Goal: Task Accomplishment & Management: Complete application form

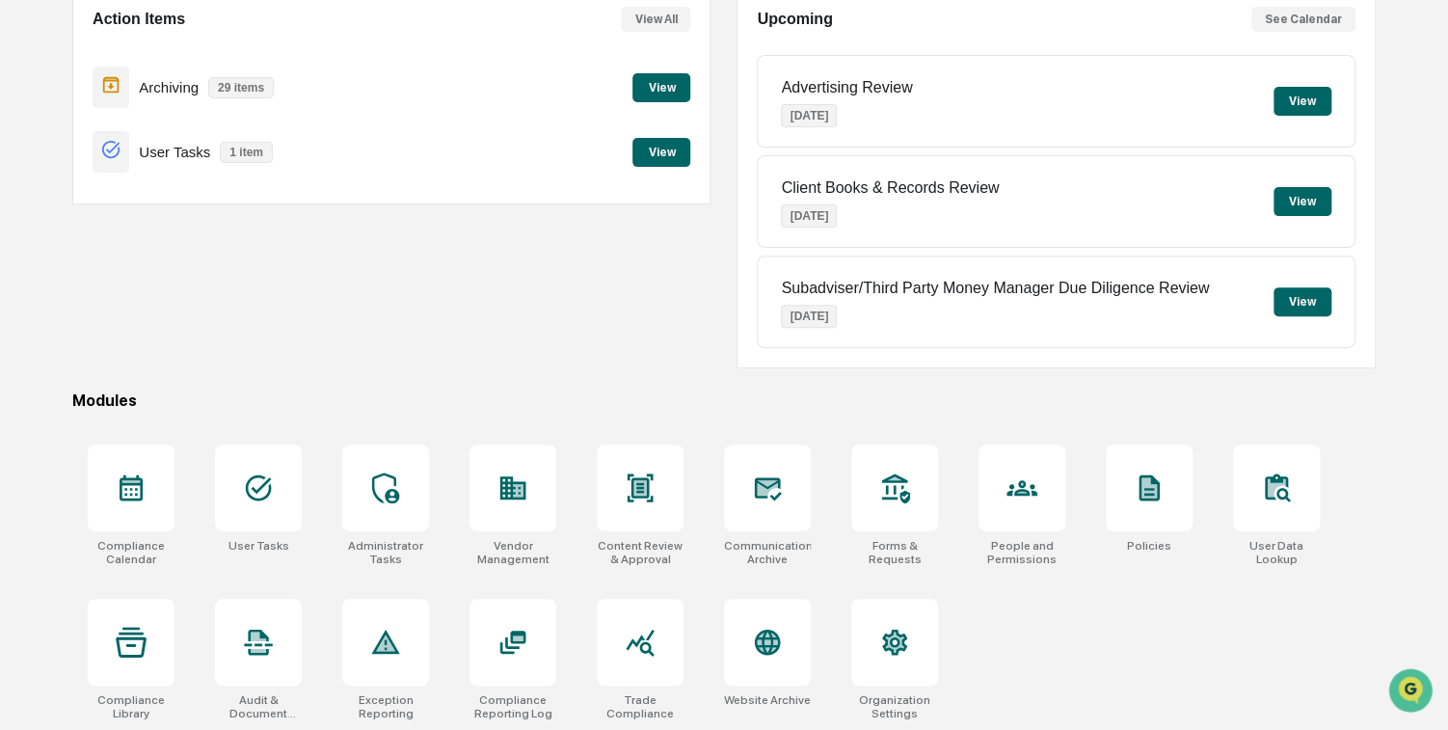
scroll to position [202, 0]
click at [133, 487] on icon at bounding box center [131, 486] width 31 height 31
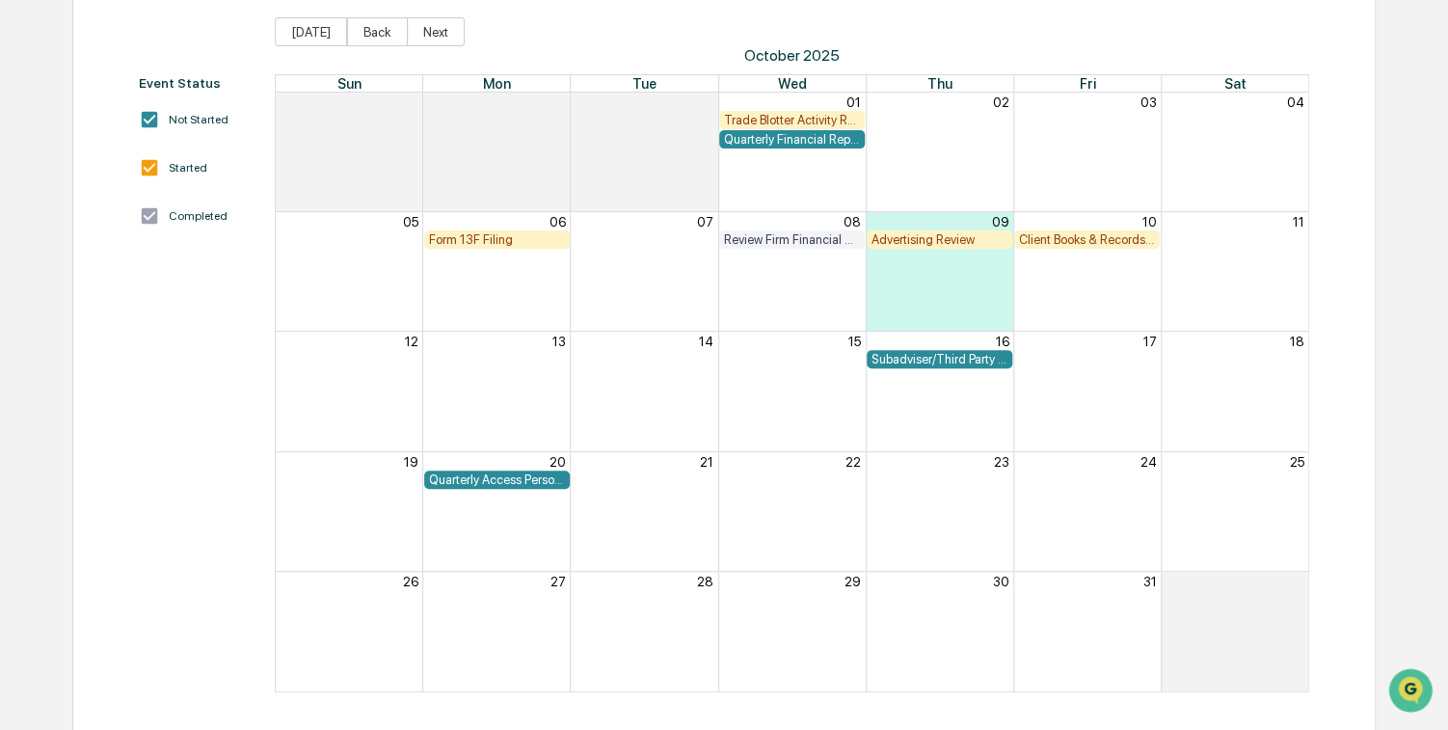
scroll to position [212, 0]
click at [424, 28] on button "Next" at bounding box center [436, 30] width 58 height 29
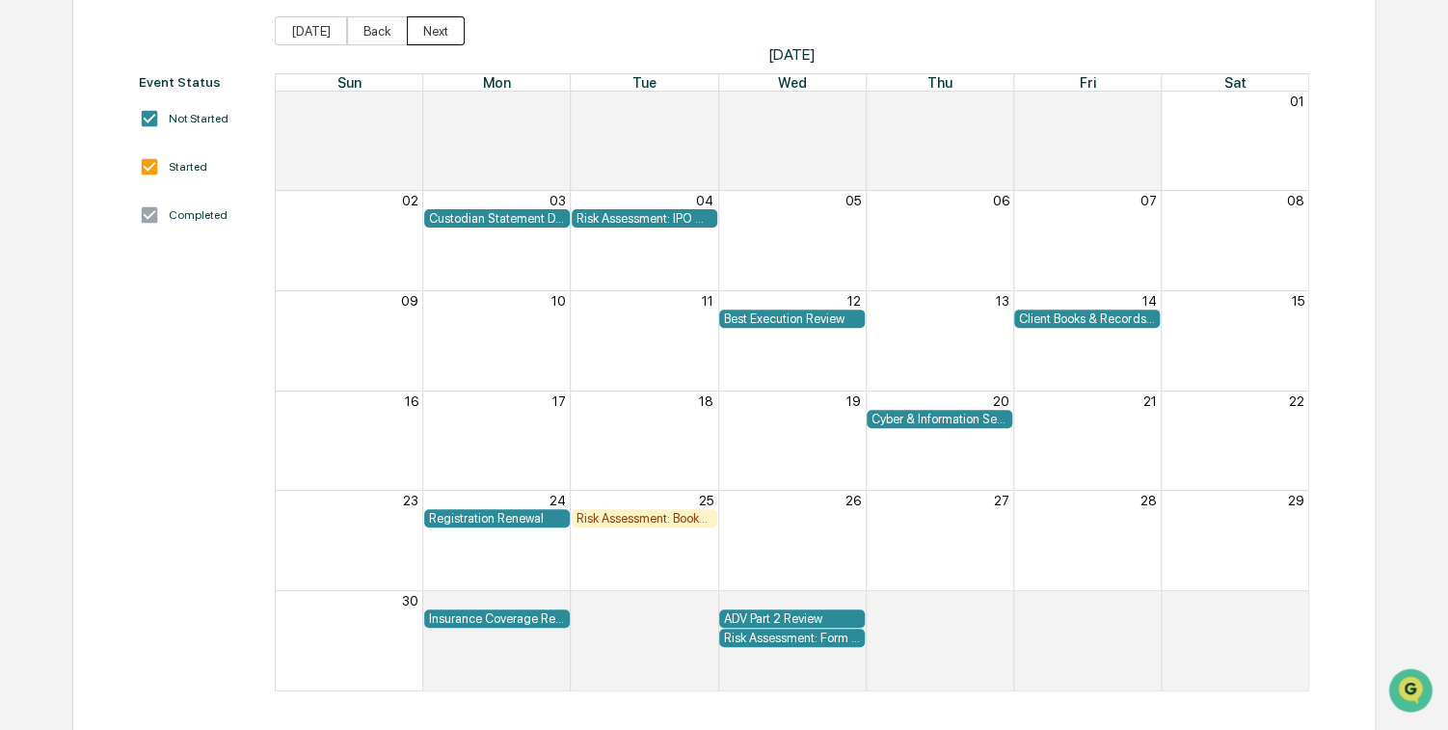
click at [429, 31] on button "Next" at bounding box center [436, 30] width 58 height 29
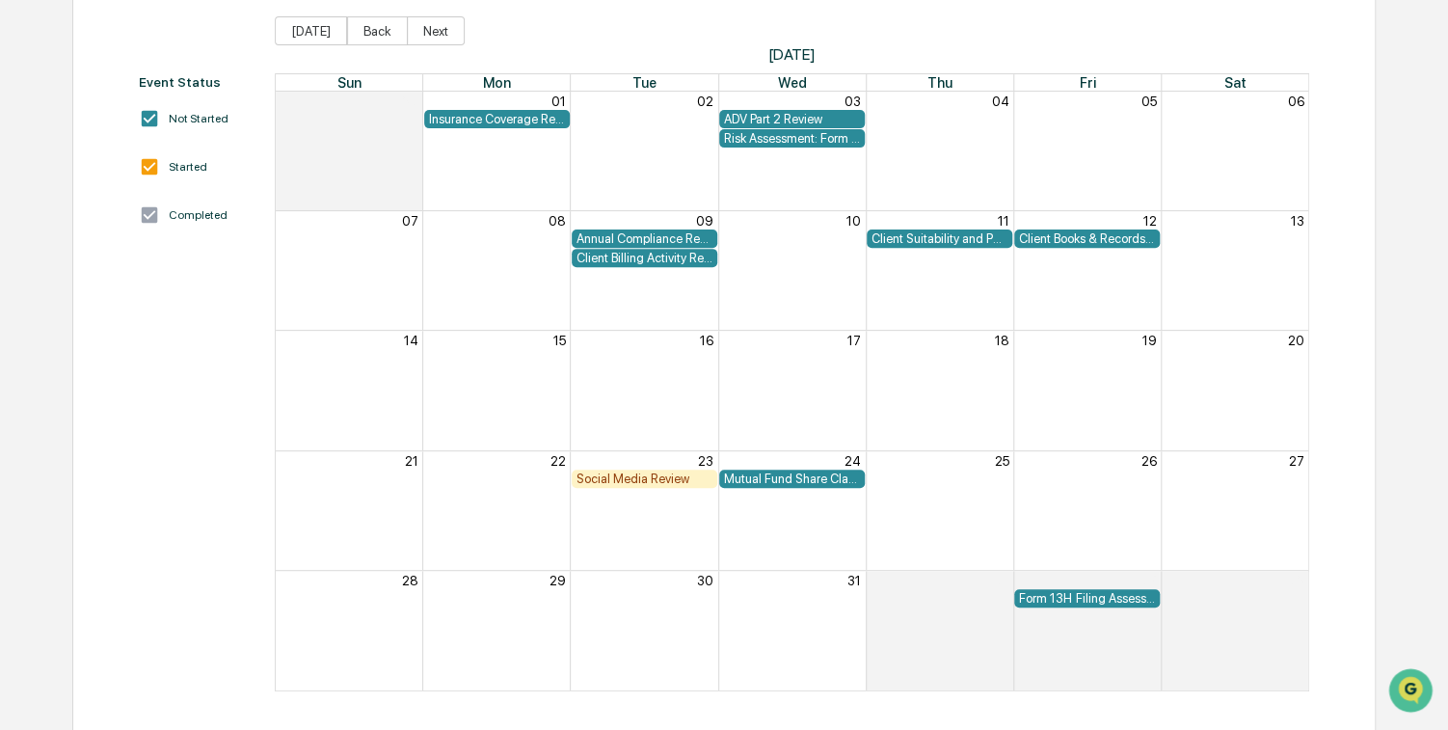
click at [625, 258] on div "Client Billing Activity Review" at bounding box center [644, 258] width 136 height 14
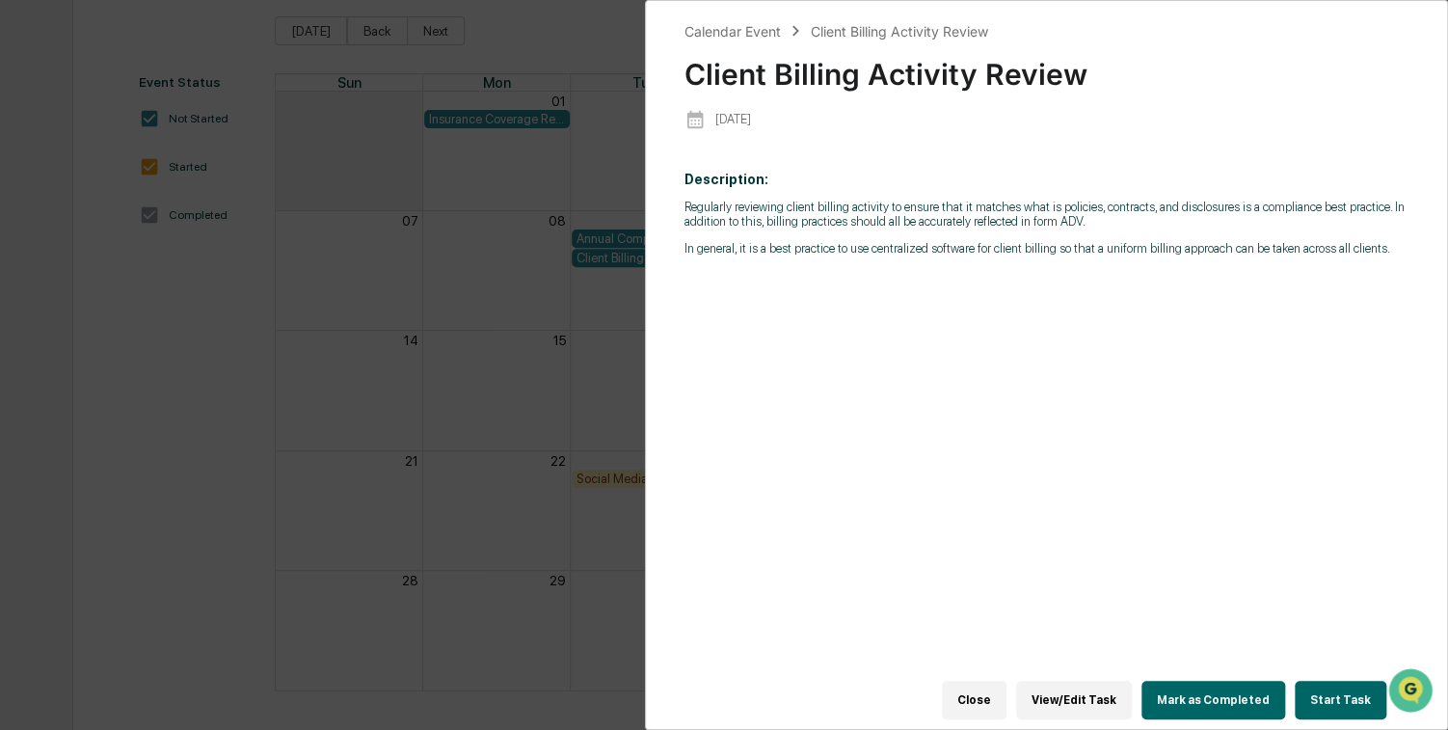
click at [1336, 689] on button "Start Task" at bounding box center [1341, 700] width 92 height 39
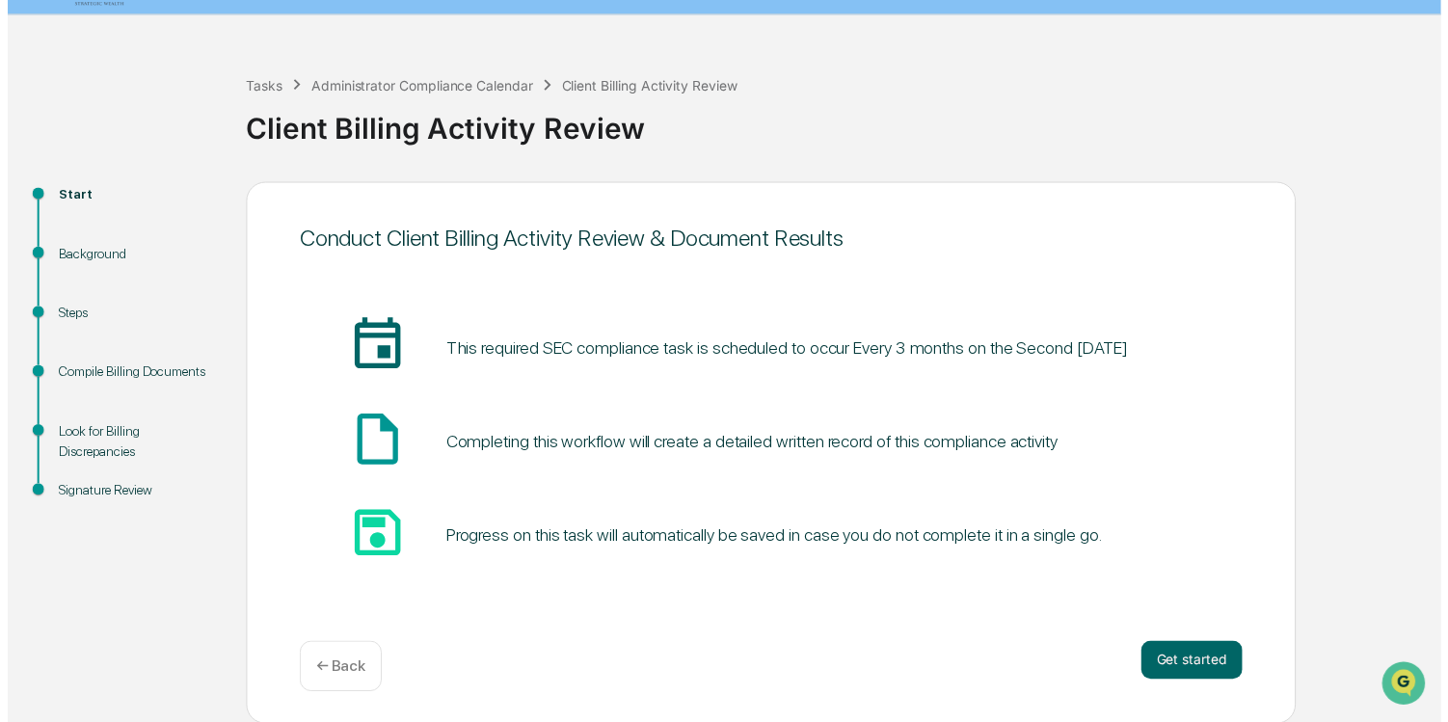
scroll to position [46, 0]
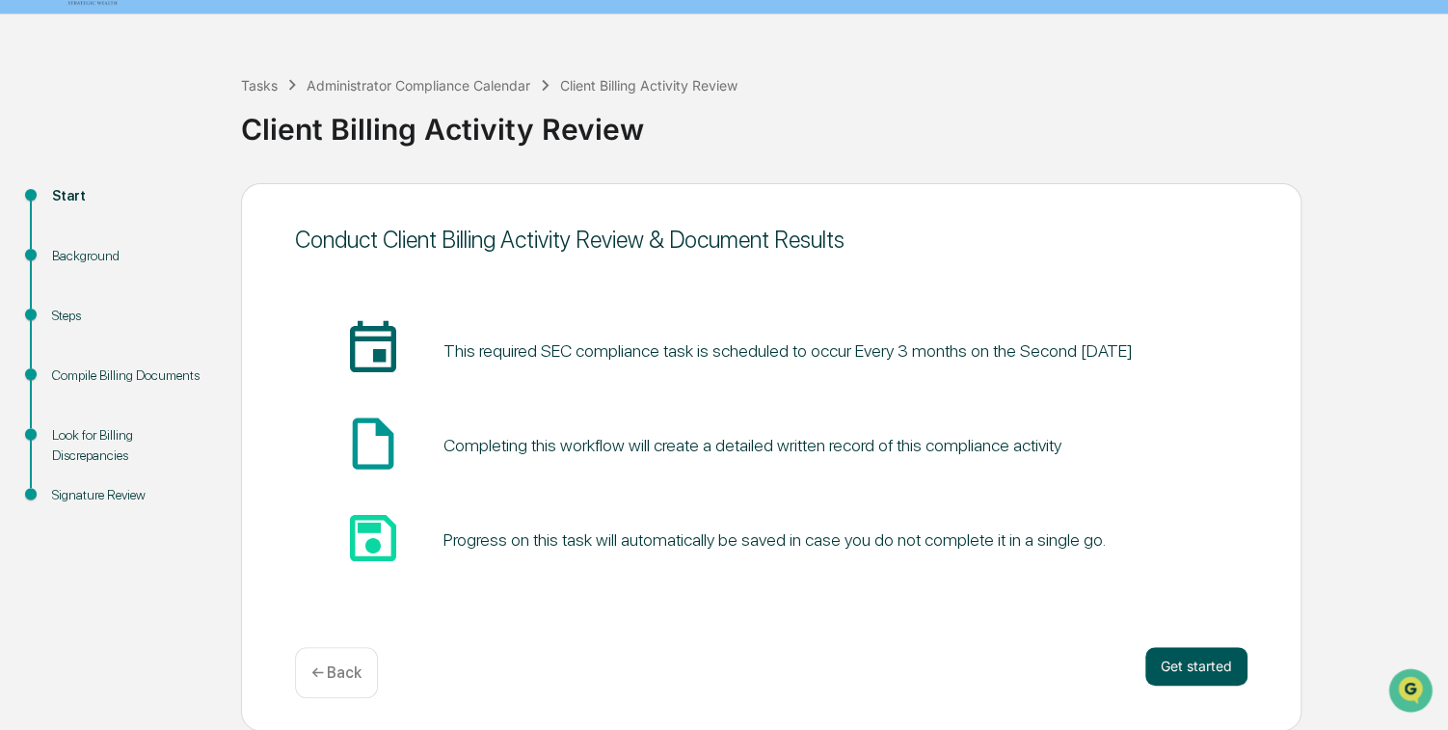
click at [1191, 663] on button "Get started" at bounding box center [1196, 666] width 102 height 39
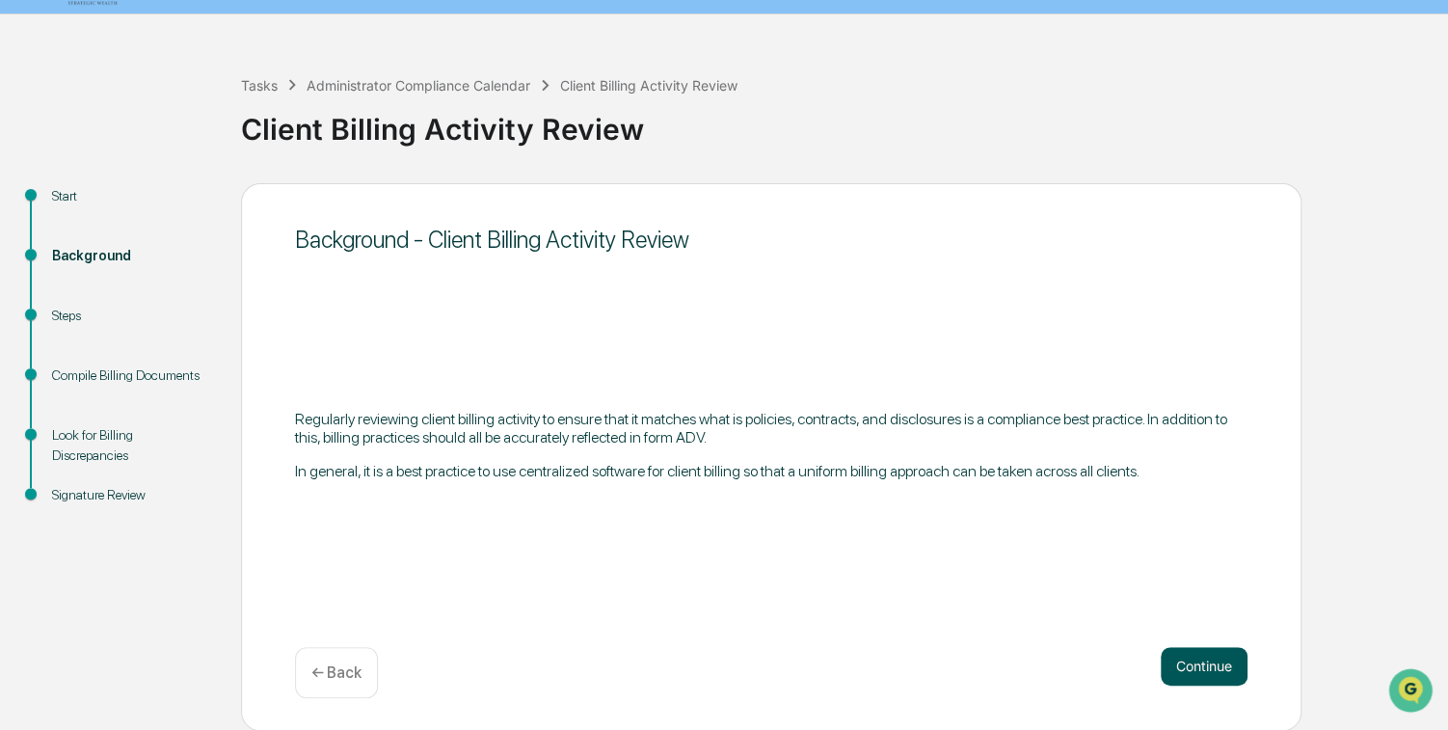
click at [1191, 665] on button "Continue" at bounding box center [1204, 666] width 87 height 39
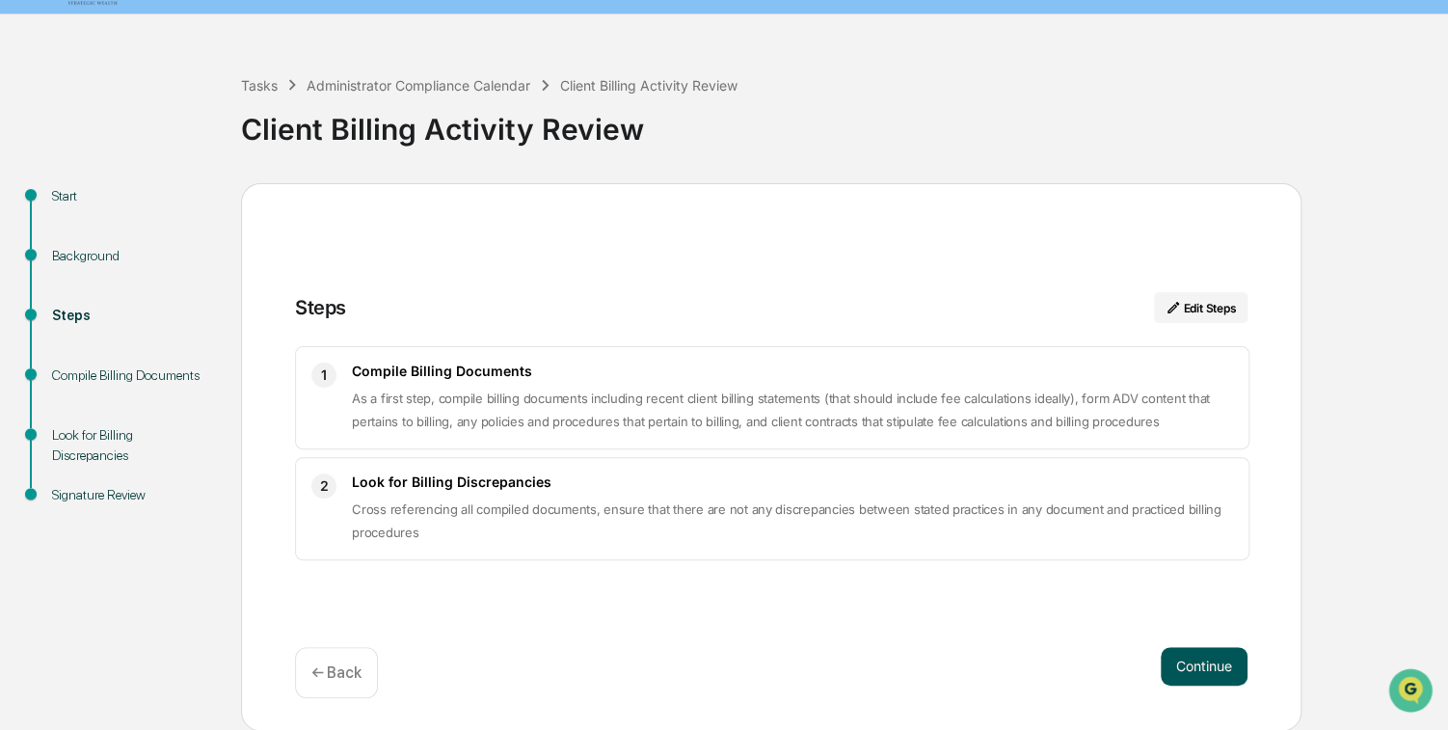
click at [1199, 666] on button "Continue" at bounding box center [1204, 666] width 87 height 39
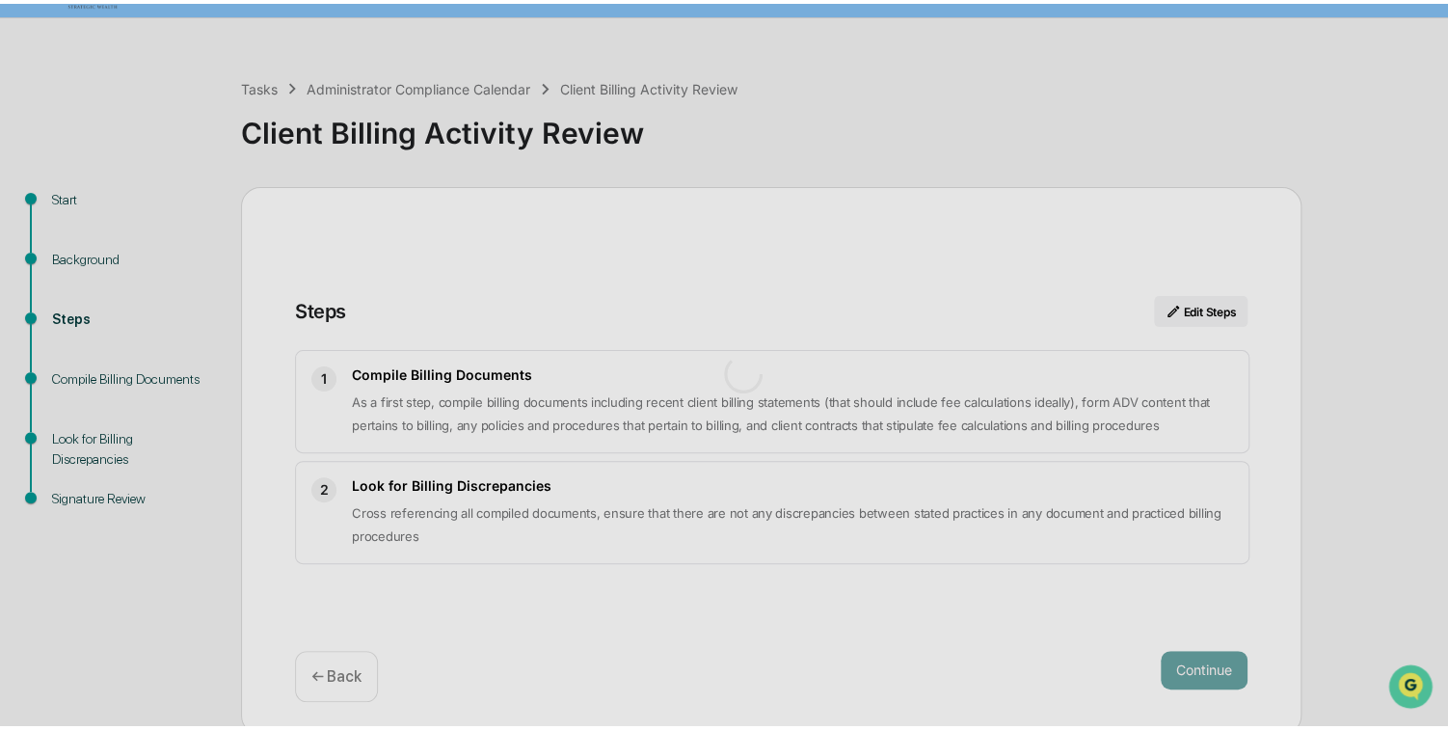
scroll to position [13, 0]
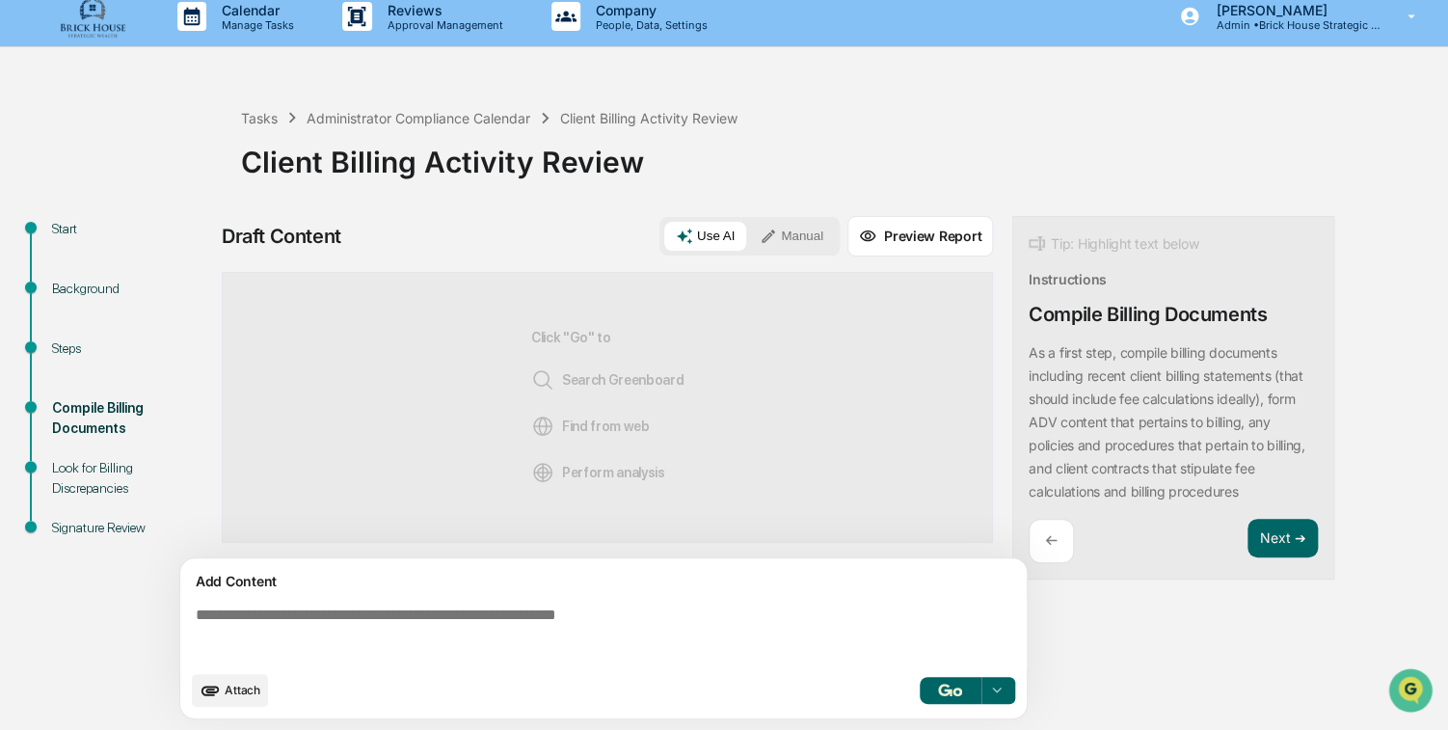
click at [806, 230] on button "Manual" at bounding box center [791, 236] width 87 height 29
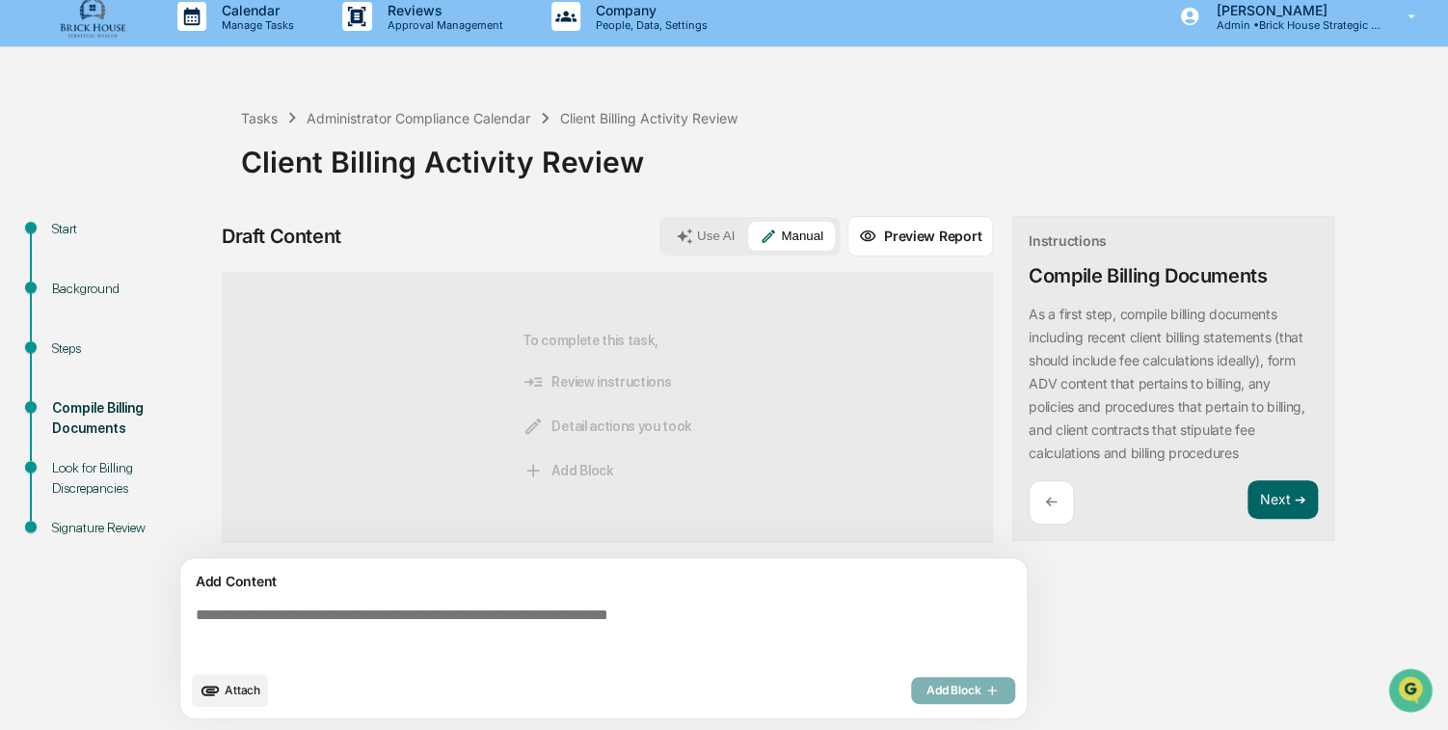
click at [208, 620] on textarea at bounding box center [607, 633] width 839 height 69
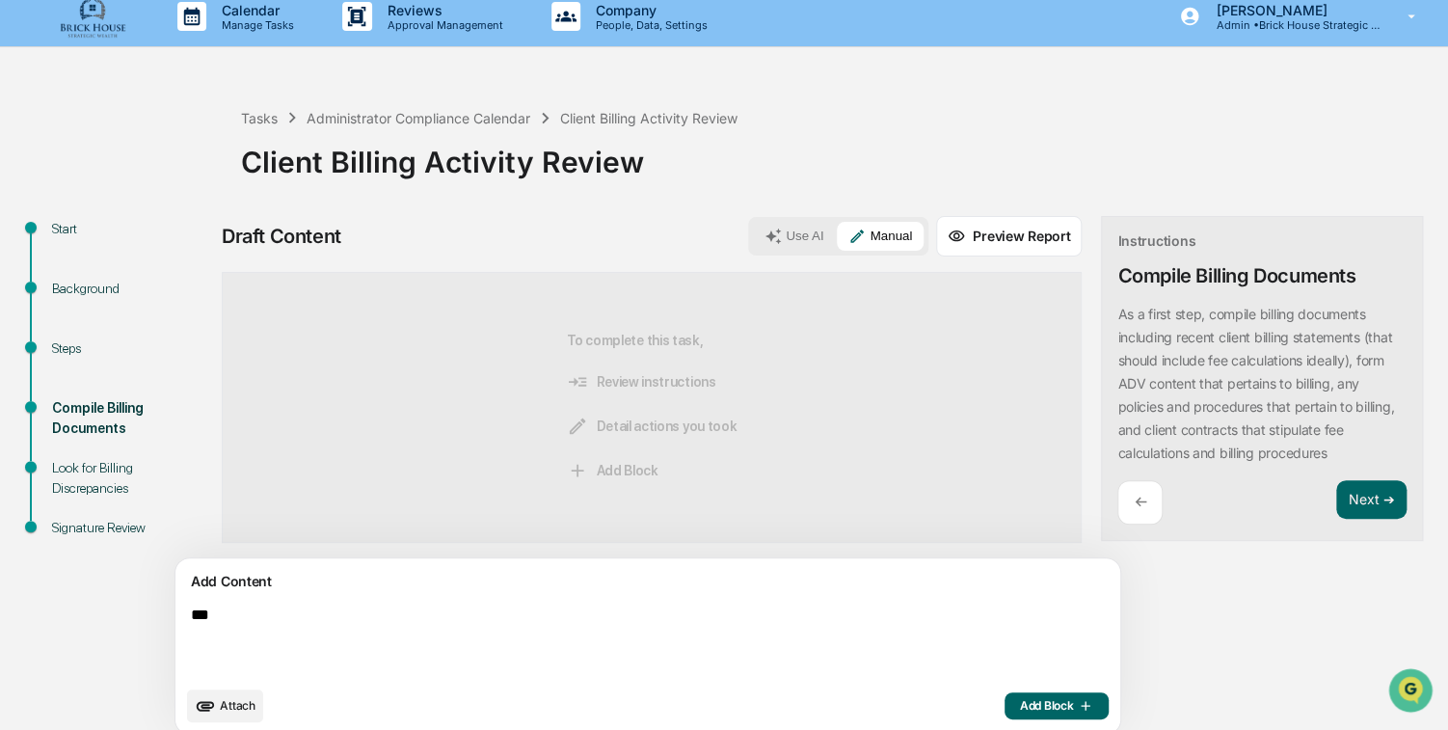
click at [254, 616] on textarea "***" at bounding box center [602, 641] width 839 height 85
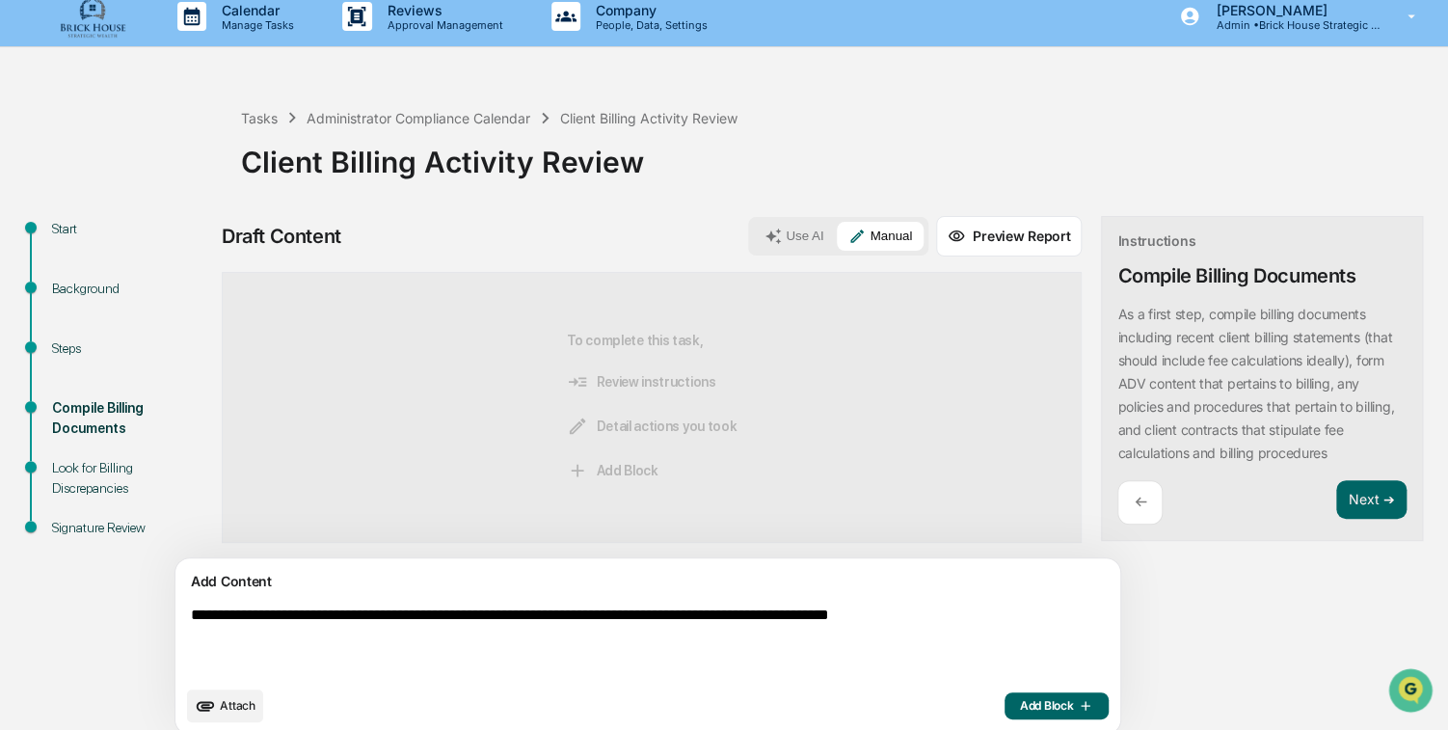
click at [252, 643] on textarea "**********" at bounding box center [602, 641] width 839 height 85
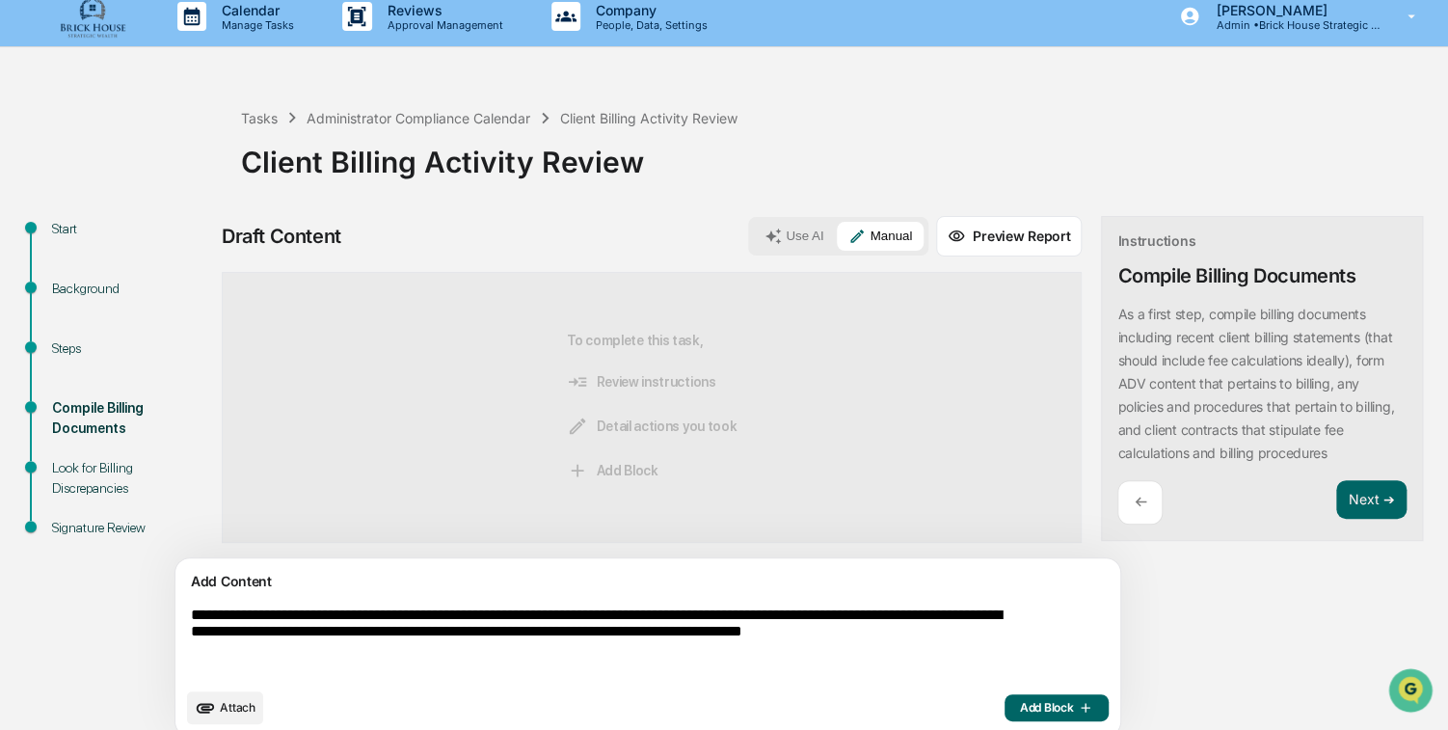
click at [336, 616] on textarea "**********" at bounding box center [602, 642] width 839 height 87
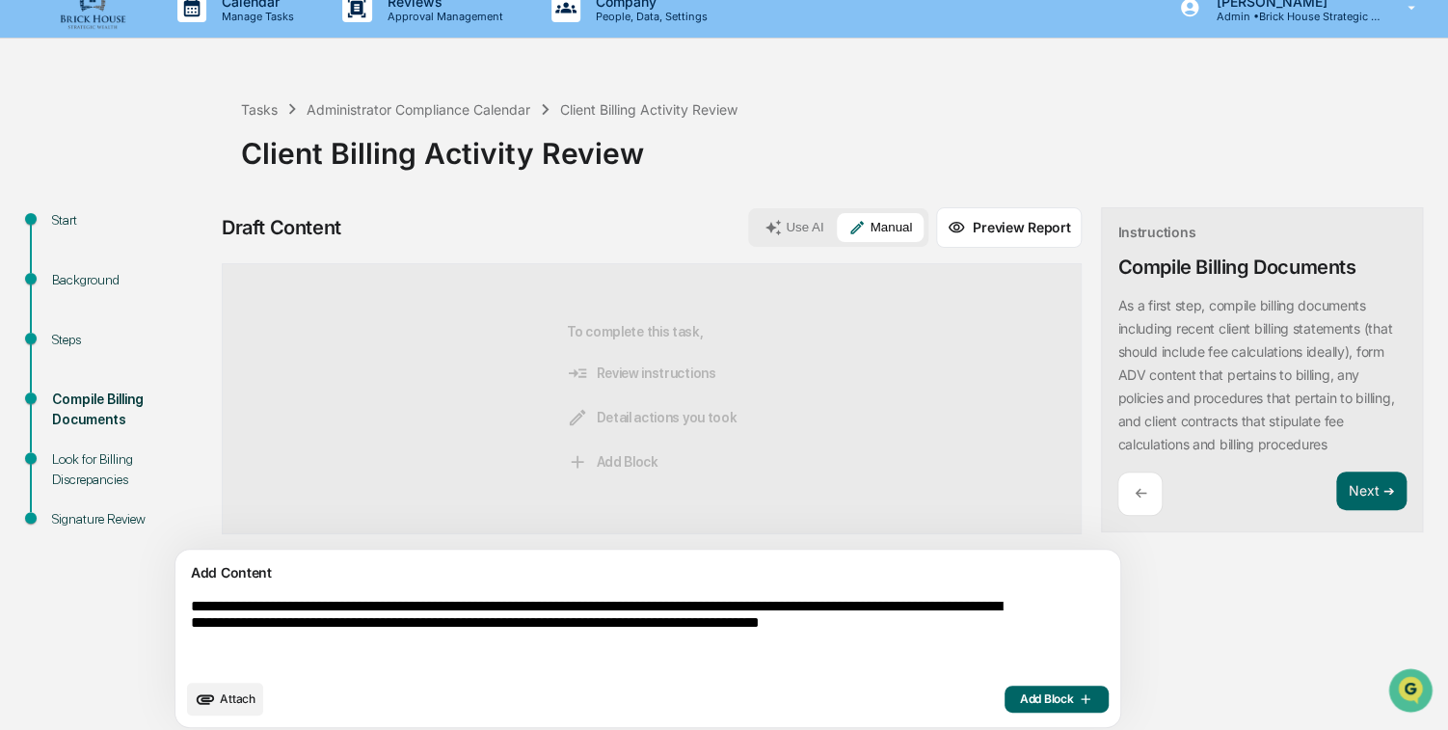
scroll to position [31, 0]
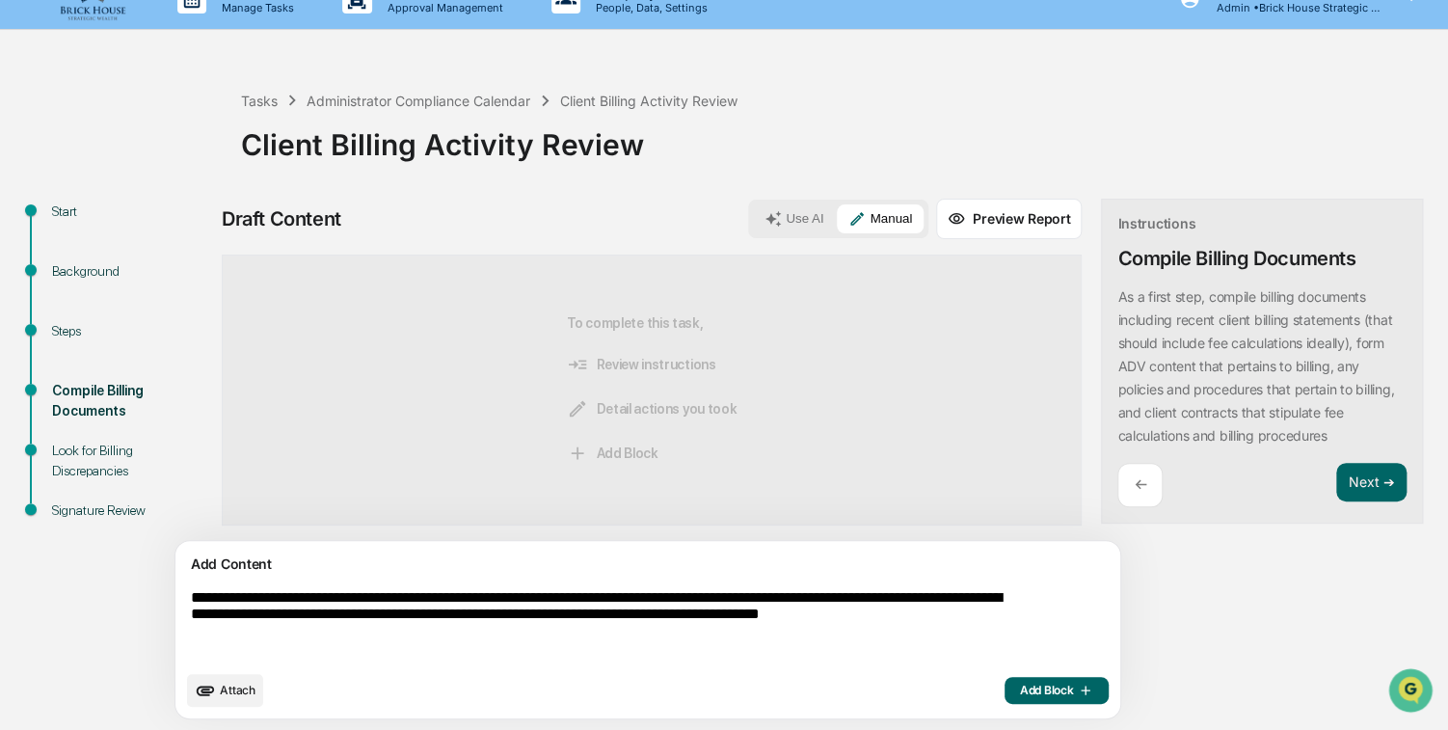
type textarea "**********"
click at [1020, 691] on span "Add Block" at bounding box center [1056, 689] width 73 height 15
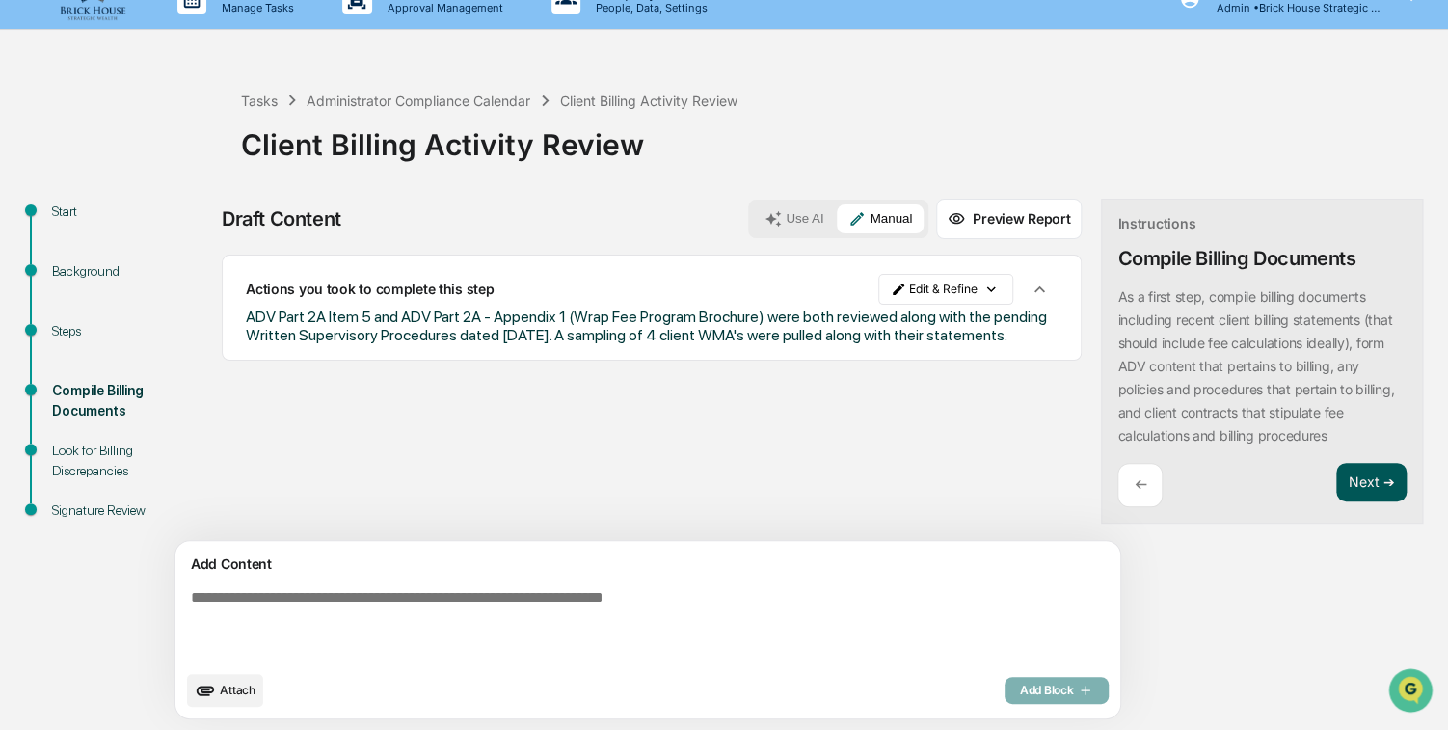
click at [1336, 485] on button "Next ➔" at bounding box center [1371, 483] width 70 height 40
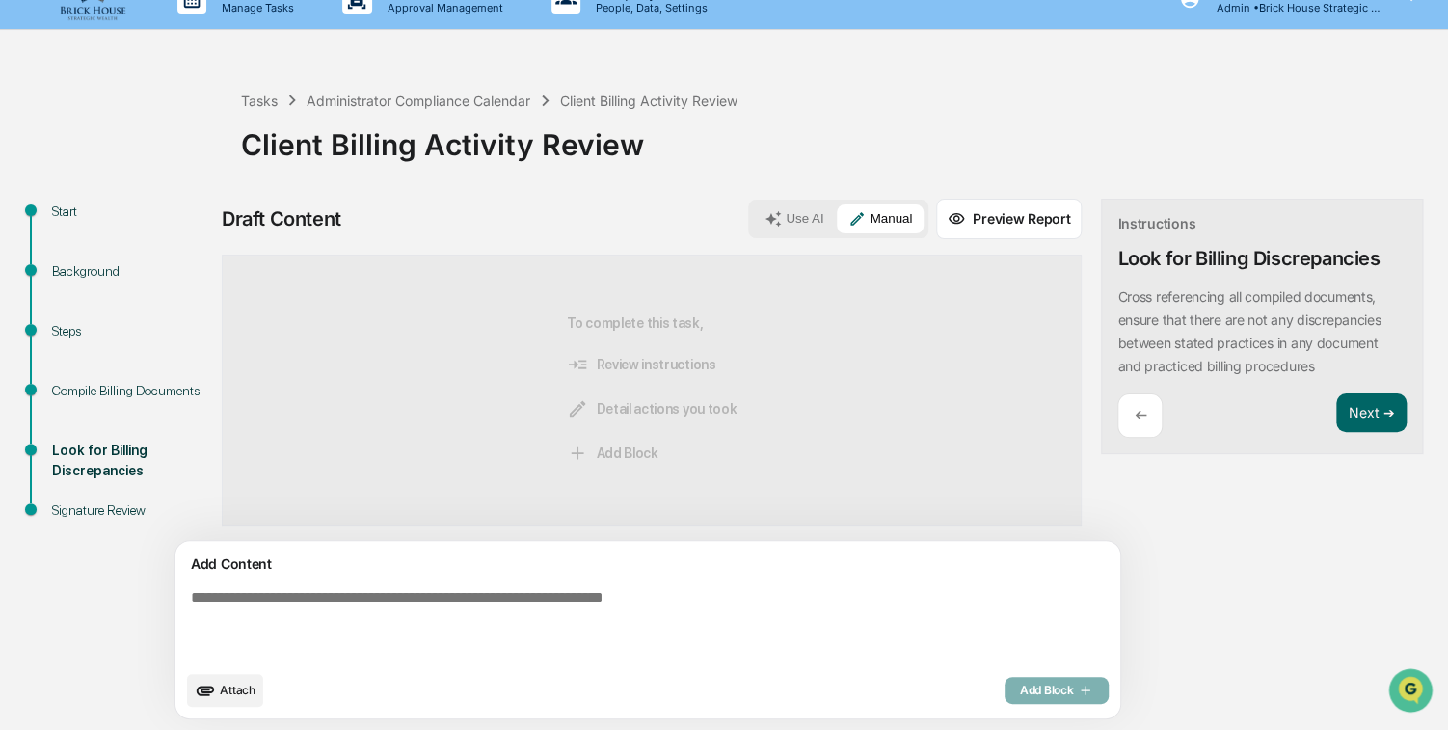
click at [219, 601] on textarea at bounding box center [602, 624] width 839 height 87
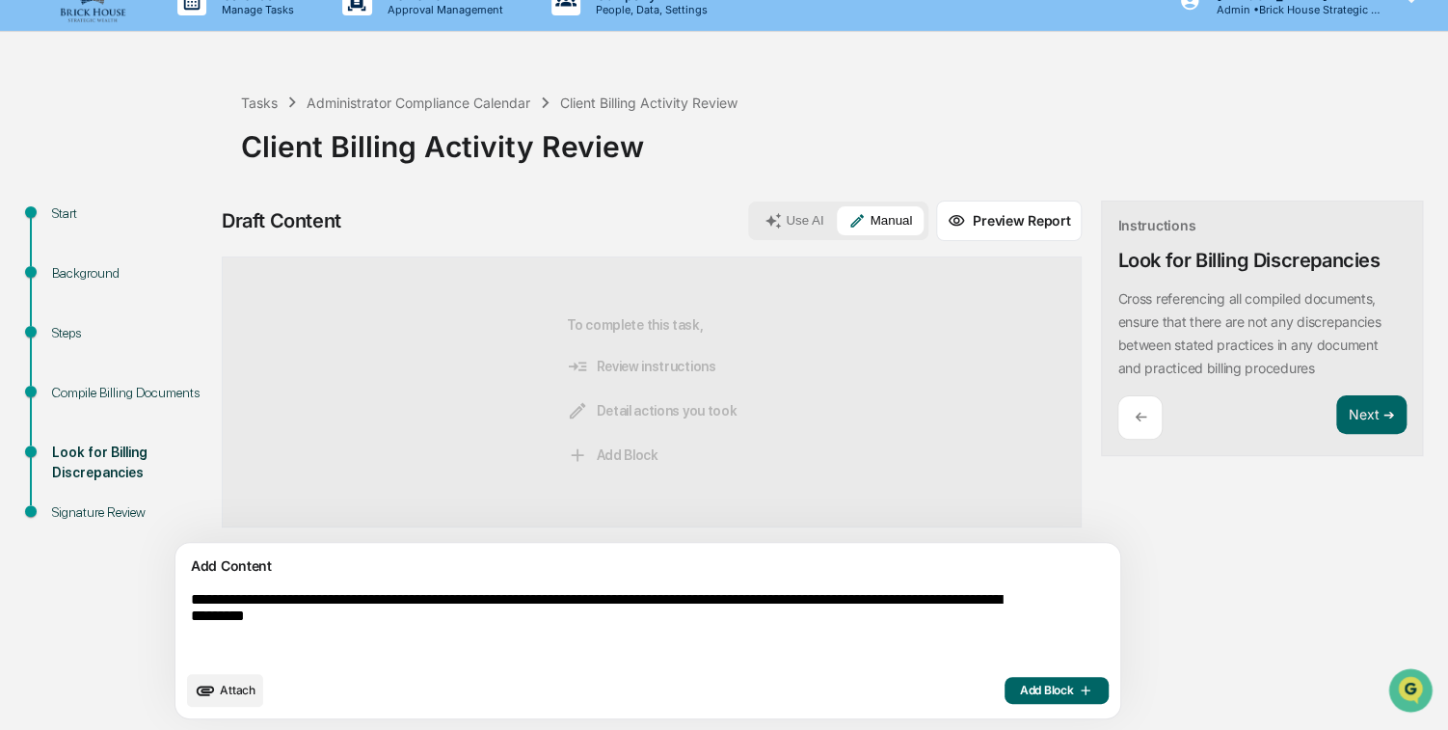
type textarea "**********"
click at [1020, 694] on span "Add Block" at bounding box center [1056, 689] width 73 height 15
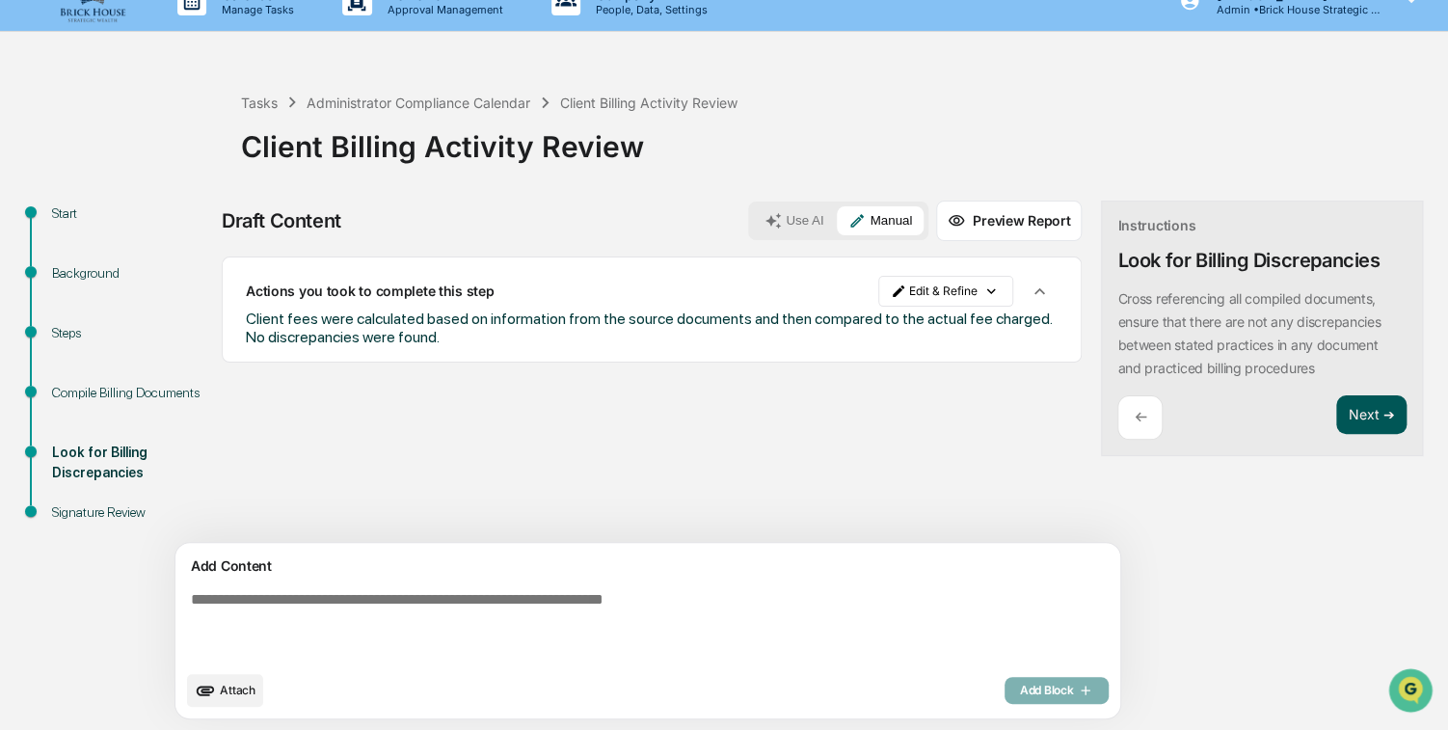
click at [1336, 412] on button "Next ➔" at bounding box center [1371, 415] width 70 height 40
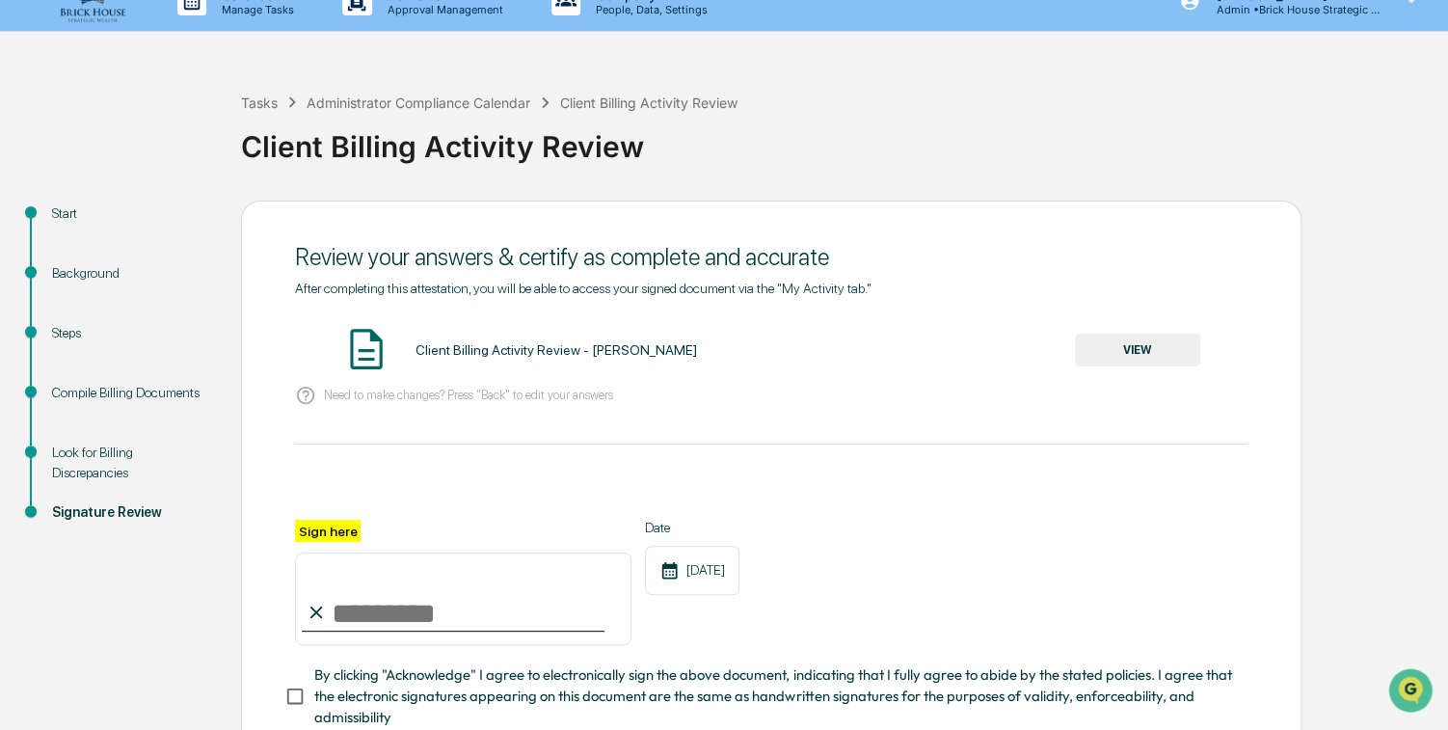
click at [1143, 352] on button "VIEW" at bounding box center [1137, 350] width 125 height 33
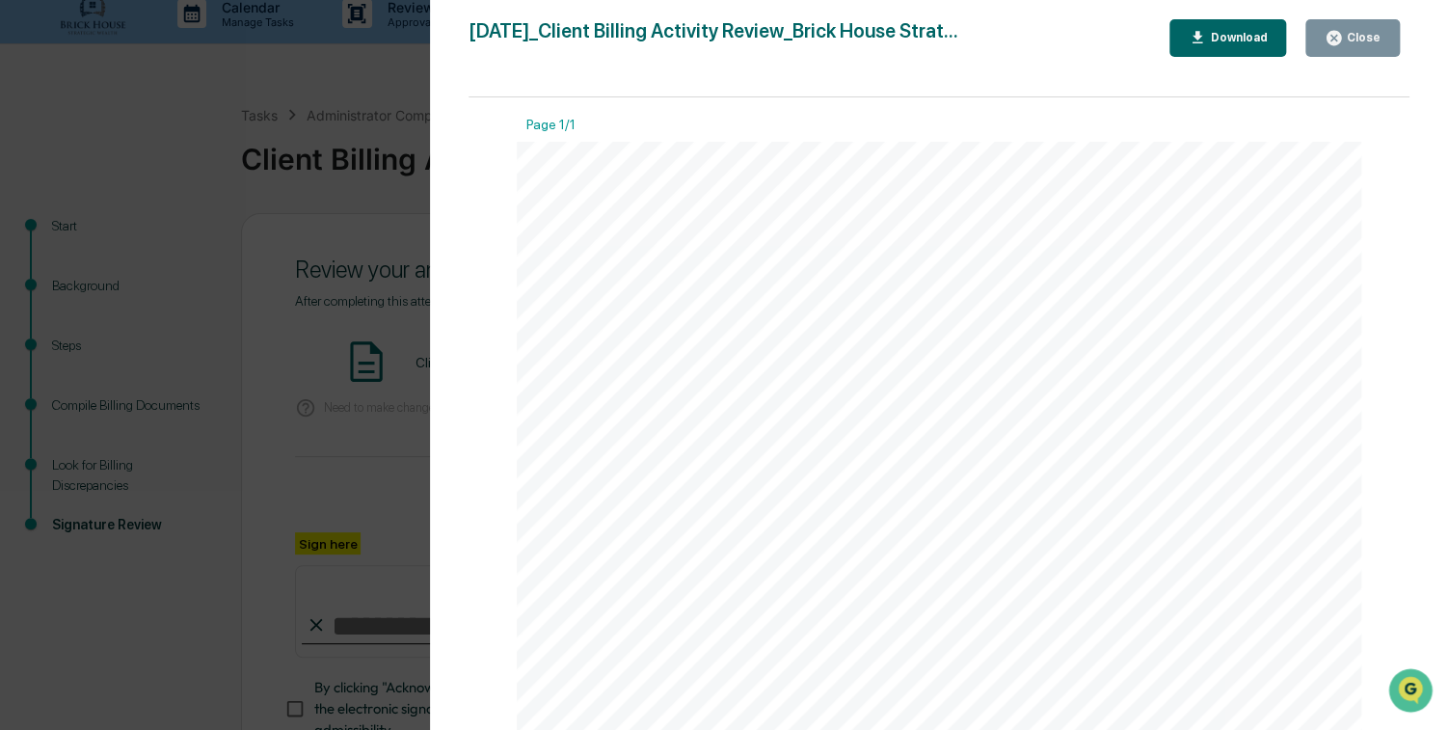
scroll to position [0, 0]
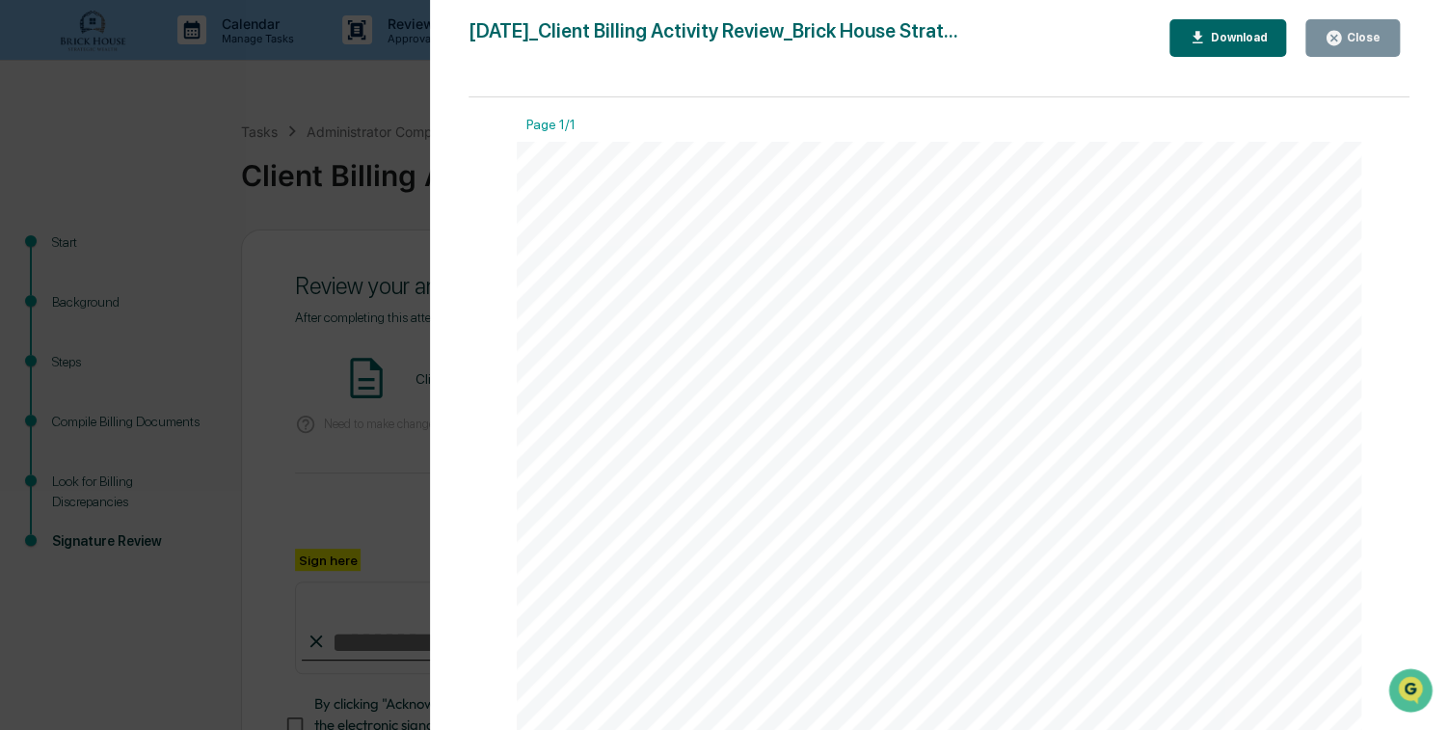
click at [1354, 36] on div "Close" at bounding box center [1362, 37] width 38 height 13
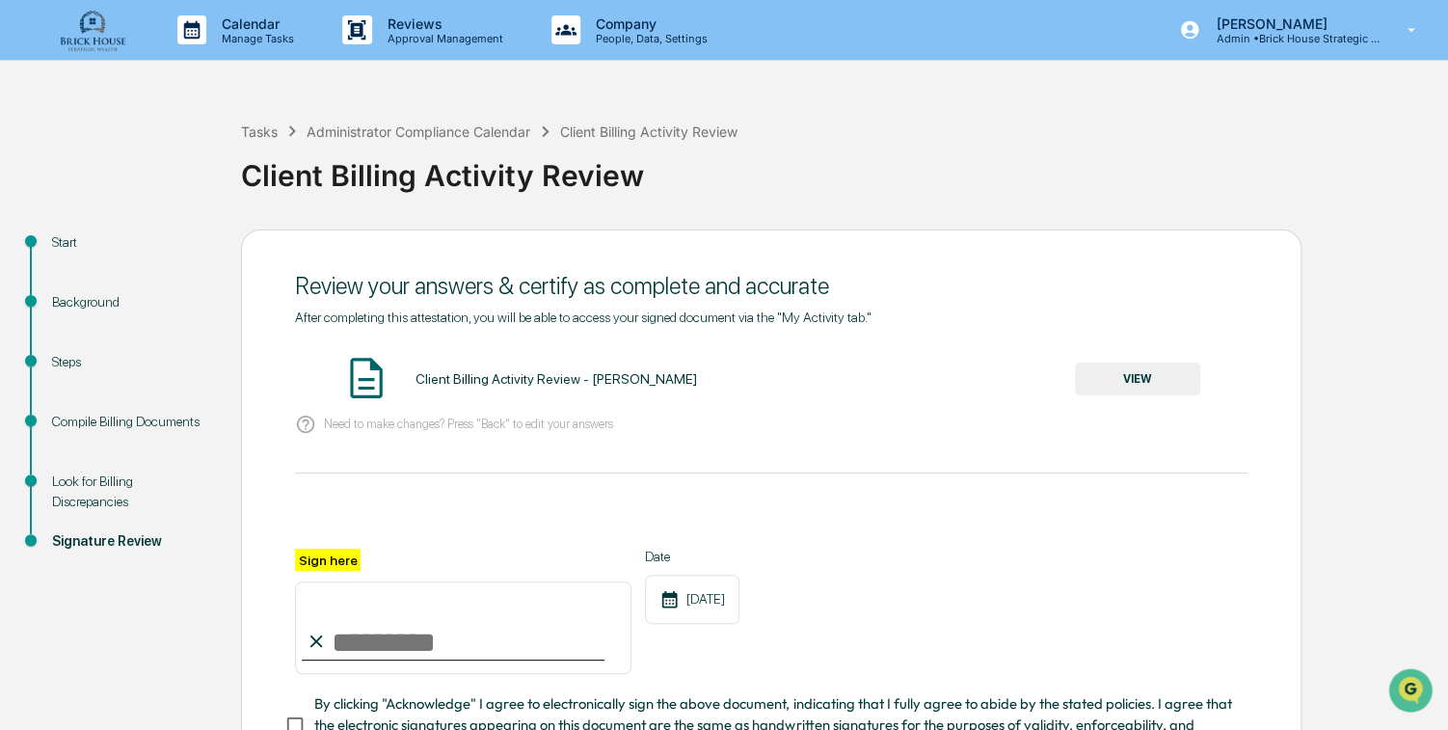
click at [351, 655] on input "Sign here" at bounding box center [463, 627] width 336 height 93
type input "**********"
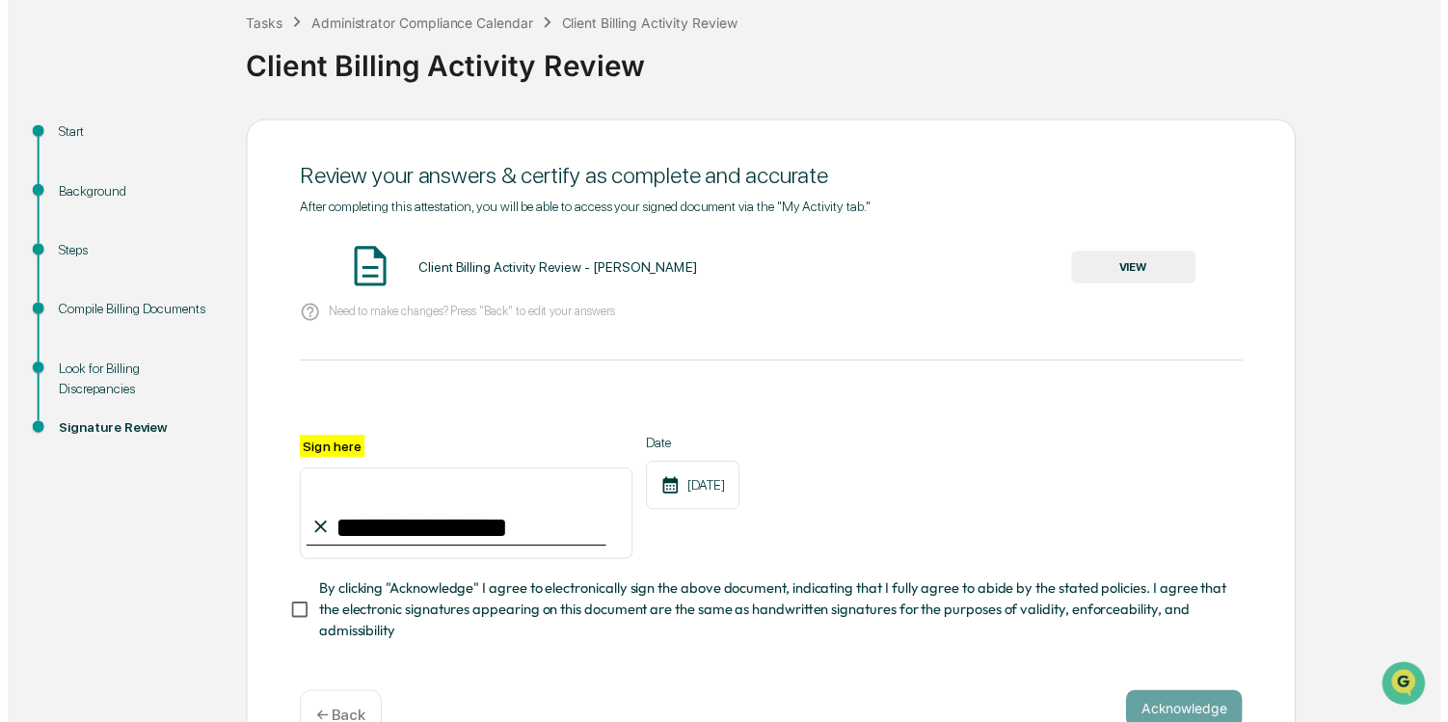
scroll to position [166, 0]
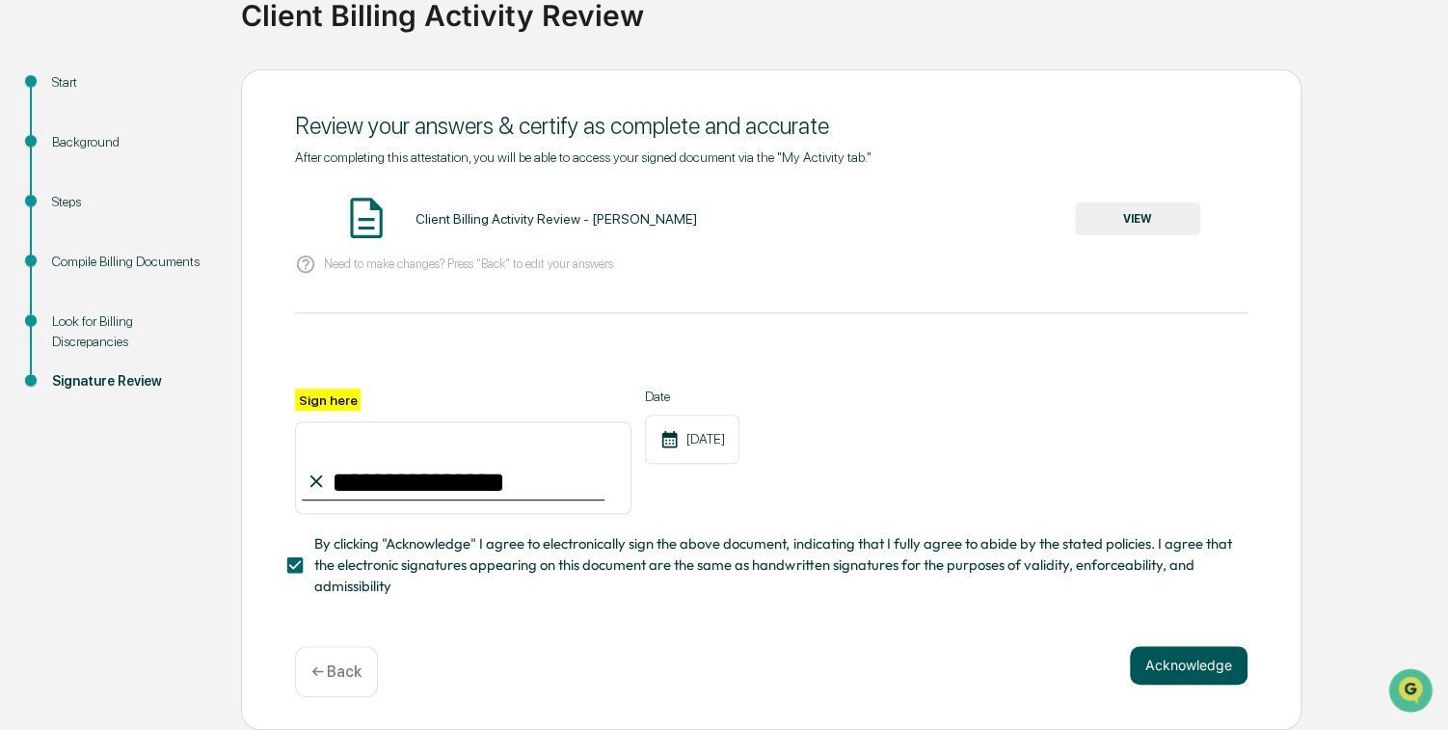
click at [1203, 668] on button "Acknowledge" at bounding box center [1189, 665] width 118 height 39
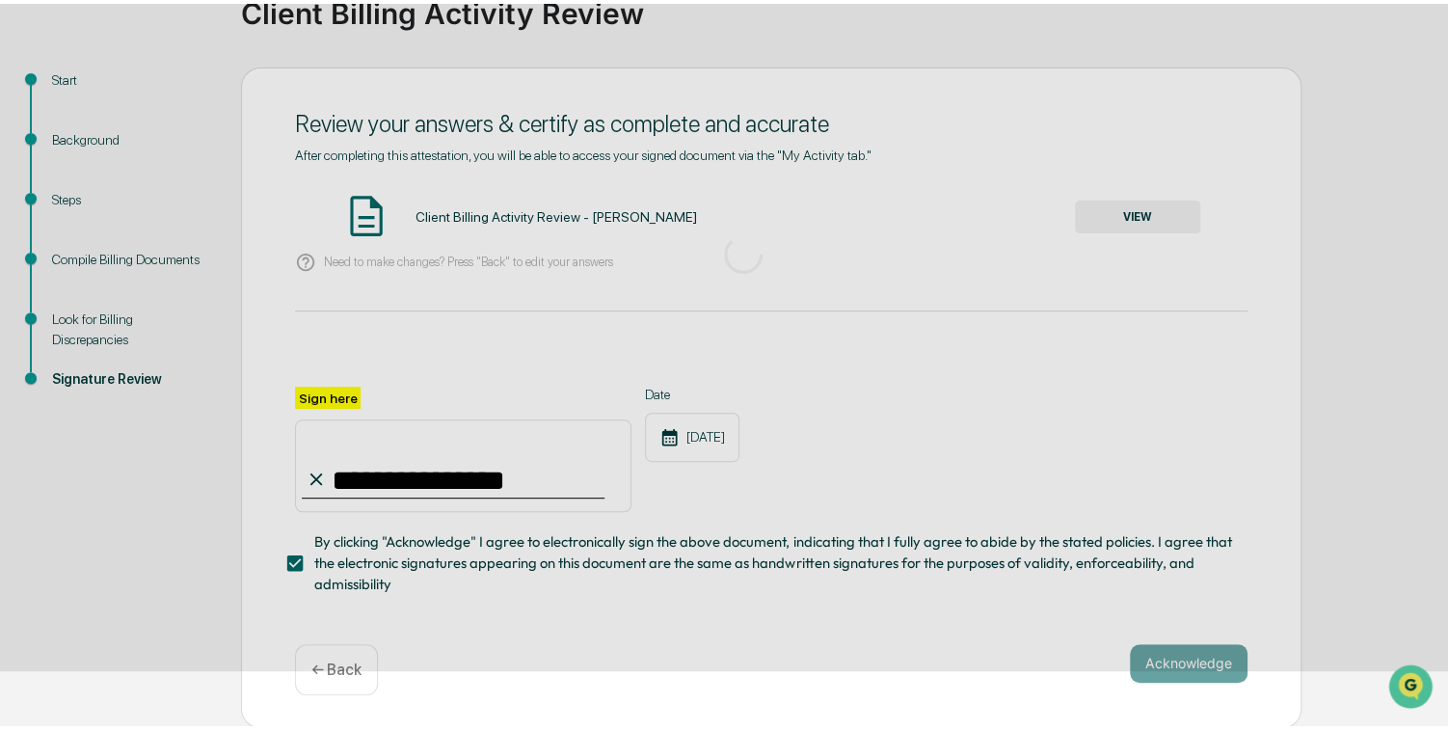
scroll to position [46, 0]
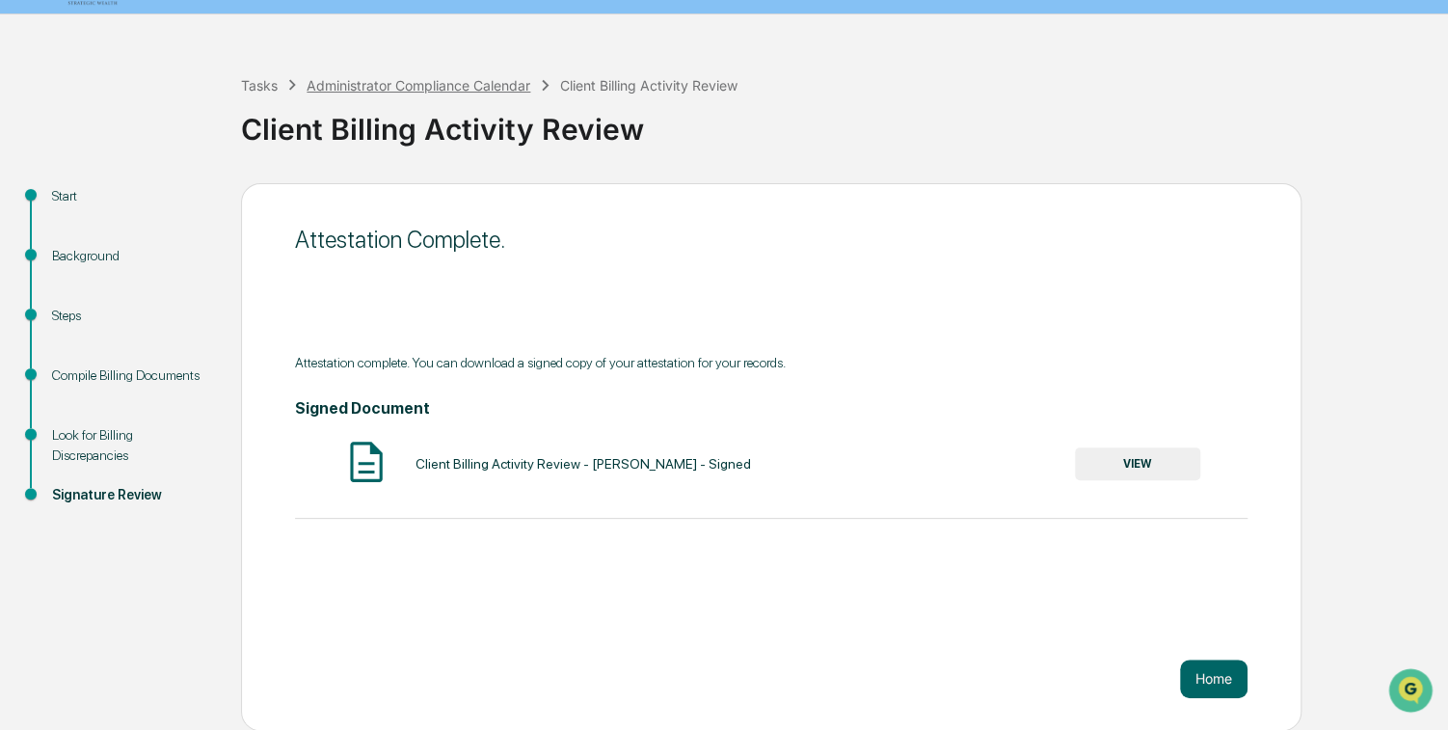
click at [467, 85] on div "Administrator Compliance Calendar" at bounding box center [419, 85] width 224 height 16
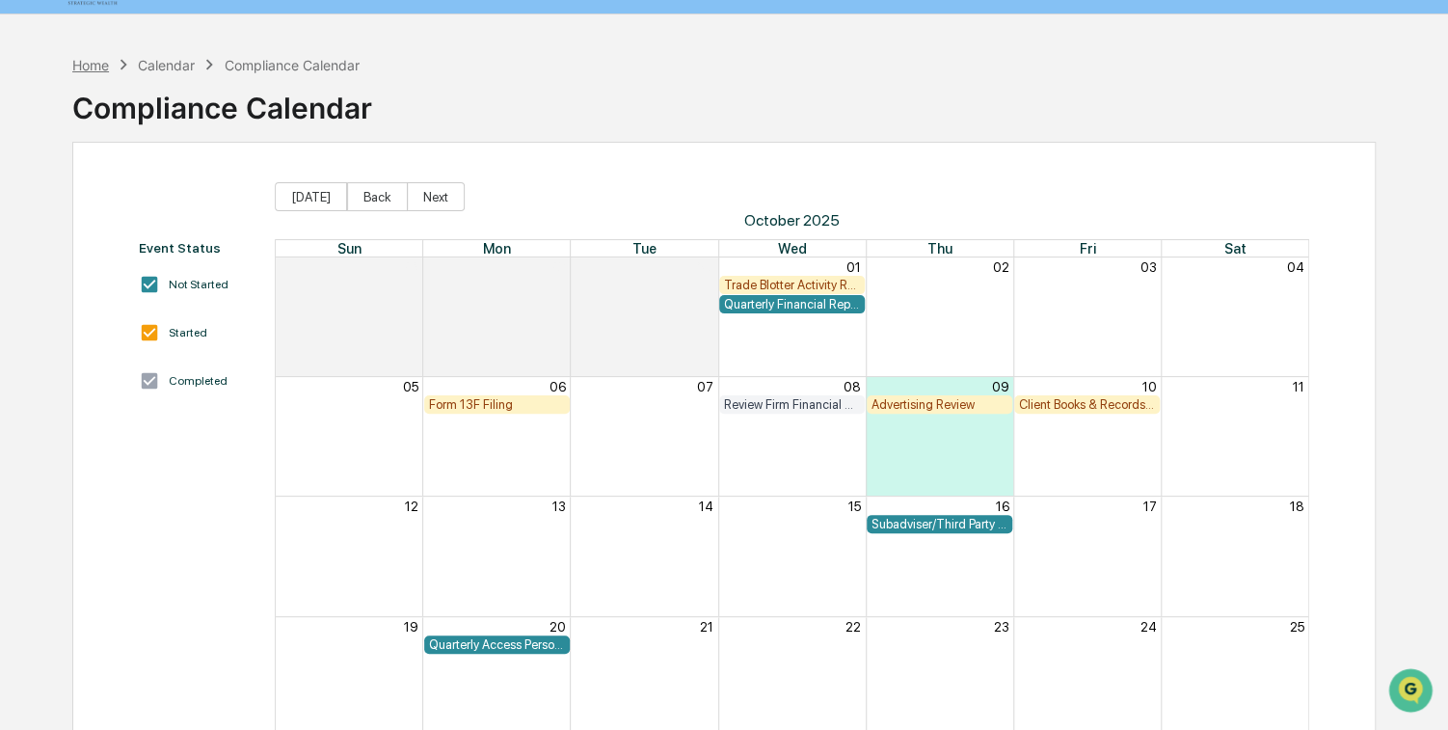
click at [95, 63] on div "Home" at bounding box center [90, 65] width 37 height 16
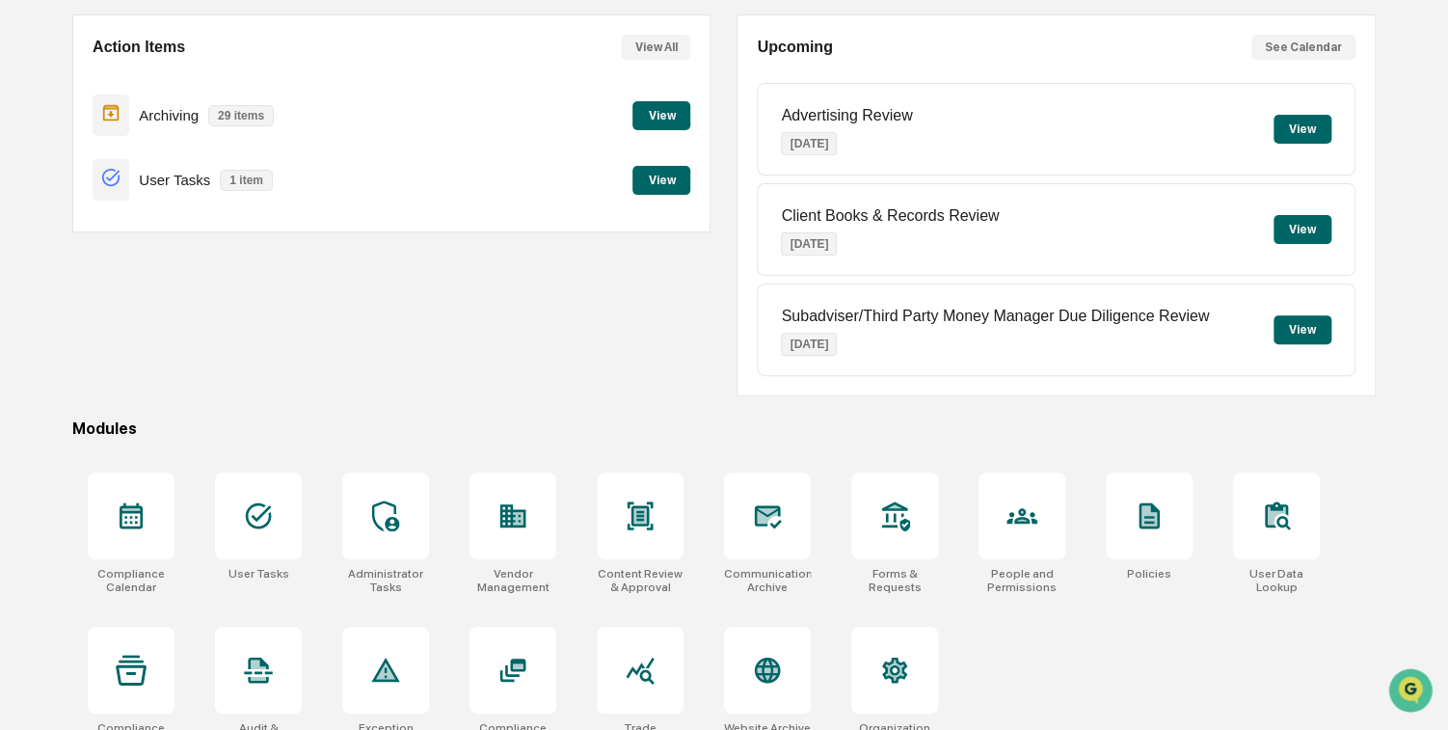
scroll to position [202, 0]
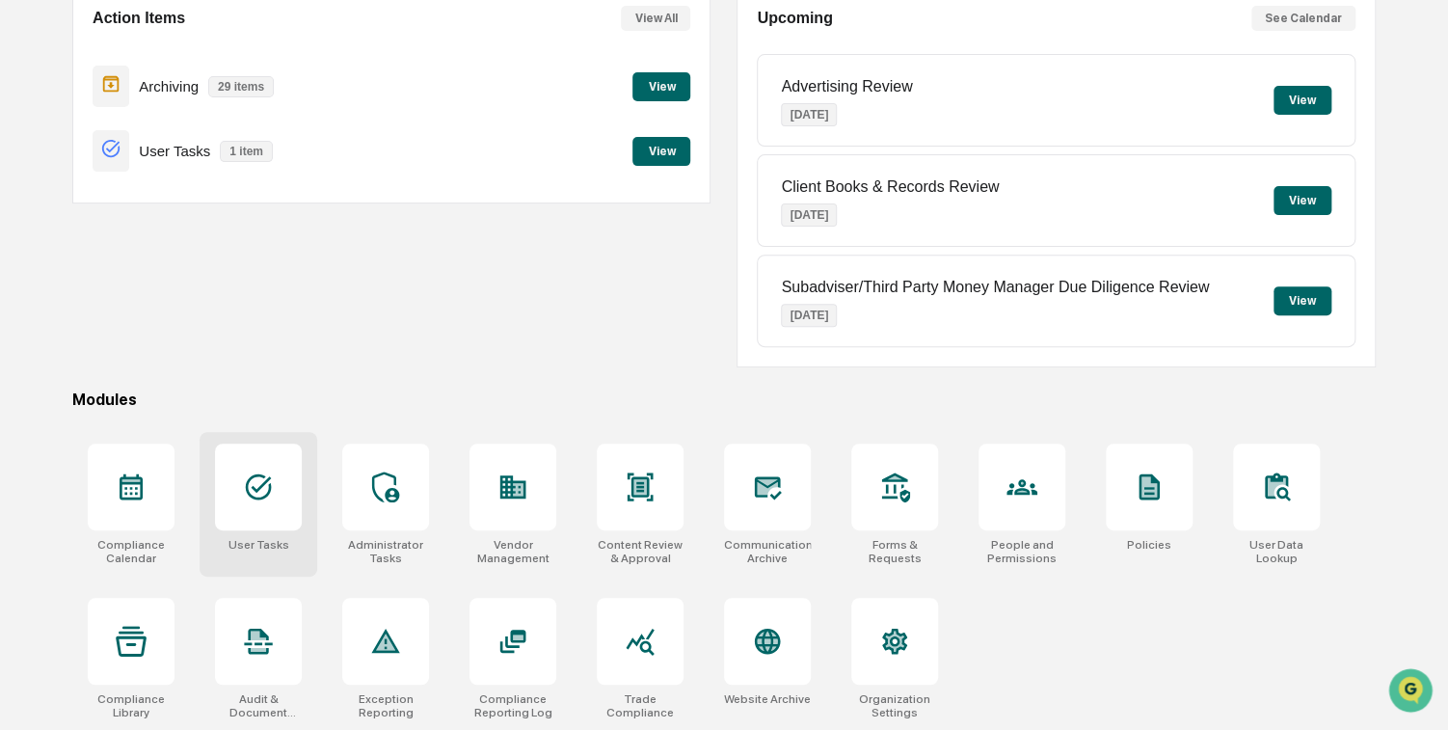
click at [257, 485] on icon at bounding box center [258, 486] width 31 height 31
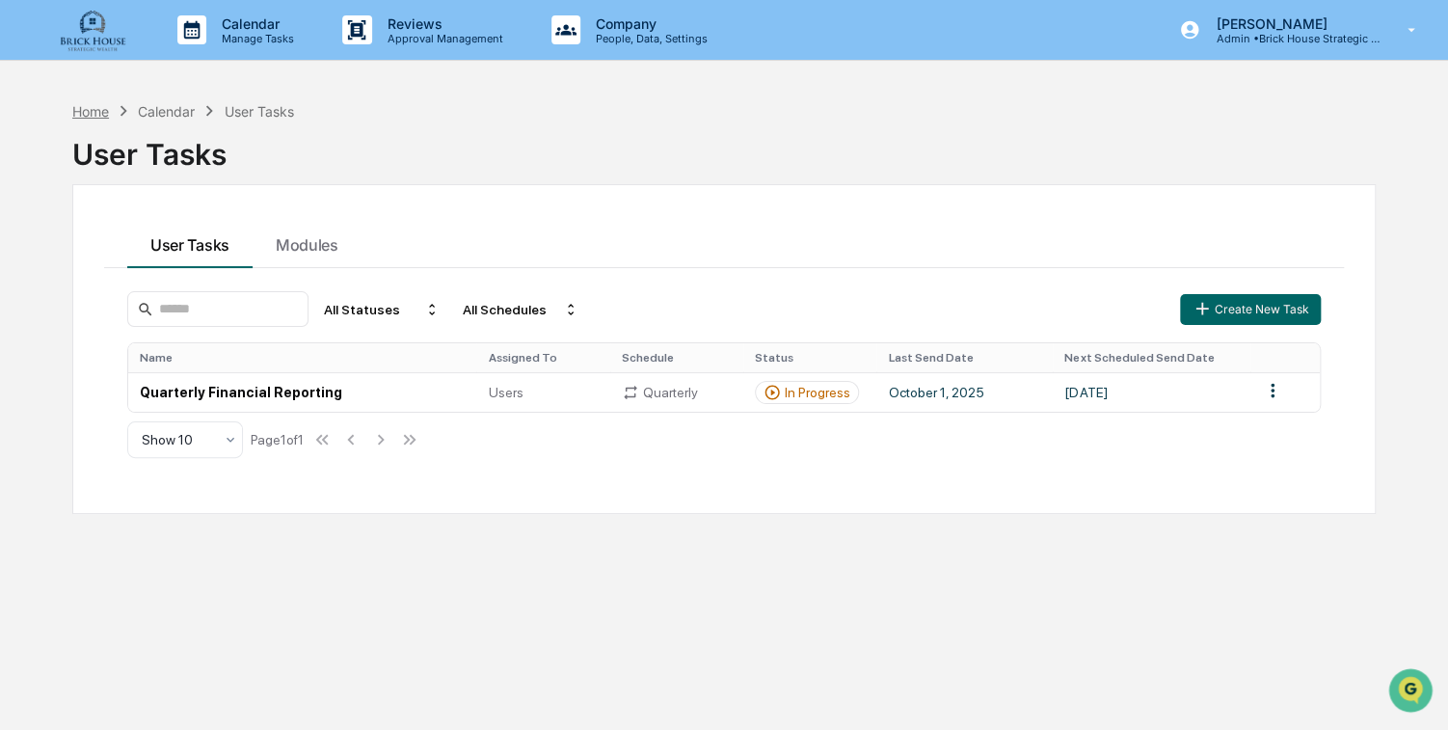
click at [96, 108] on div "Home" at bounding box center [90, 111] width 37 height 16
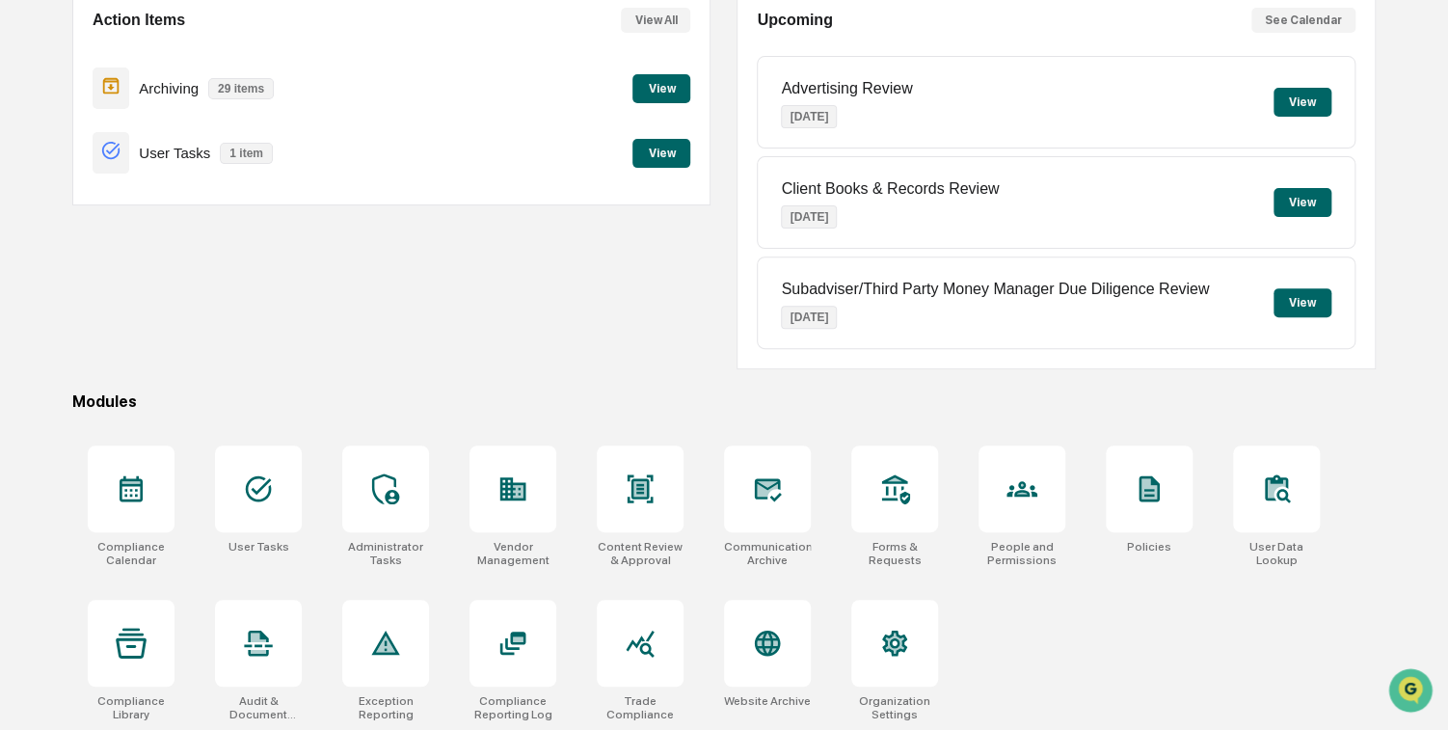
scroll to position [202, 0]
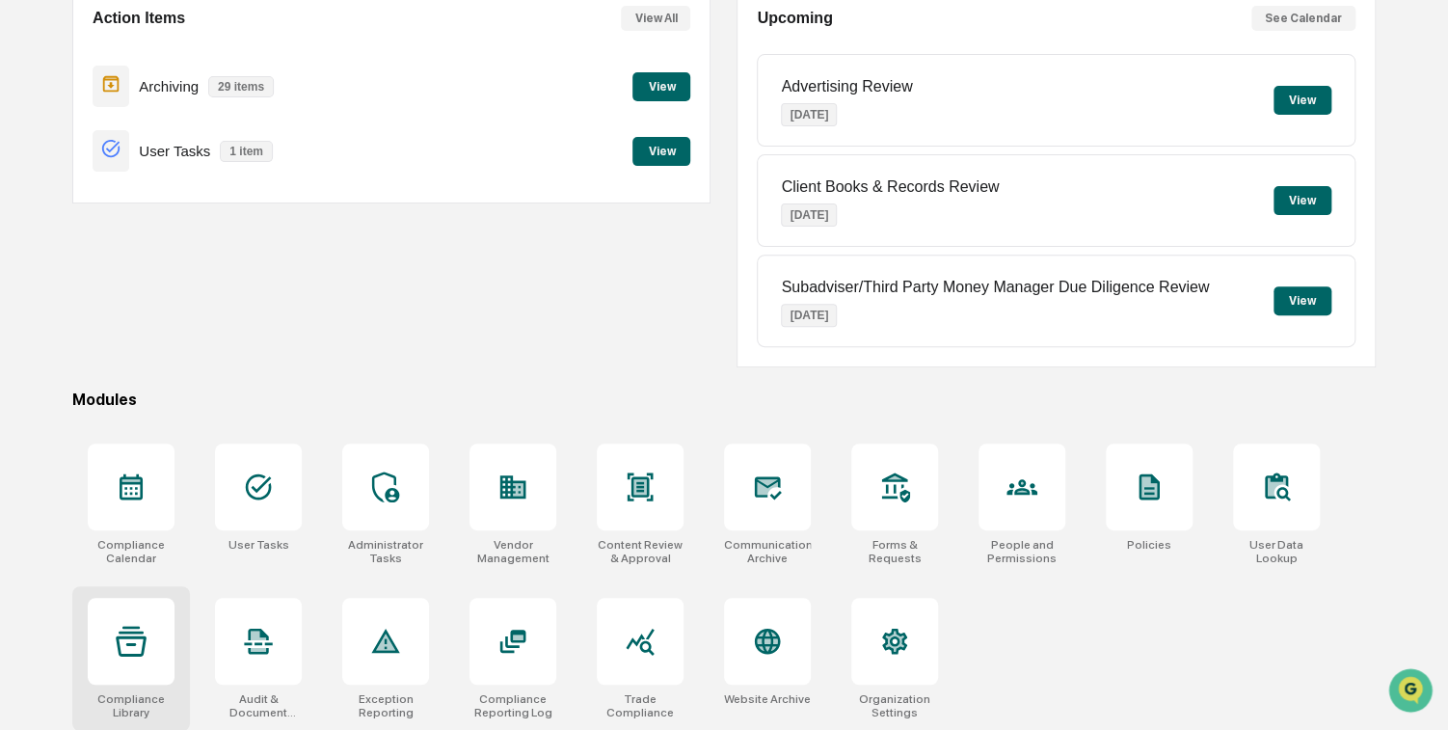
click at [154, 630] on div at bounding box center [131, 641] width 87 height 87
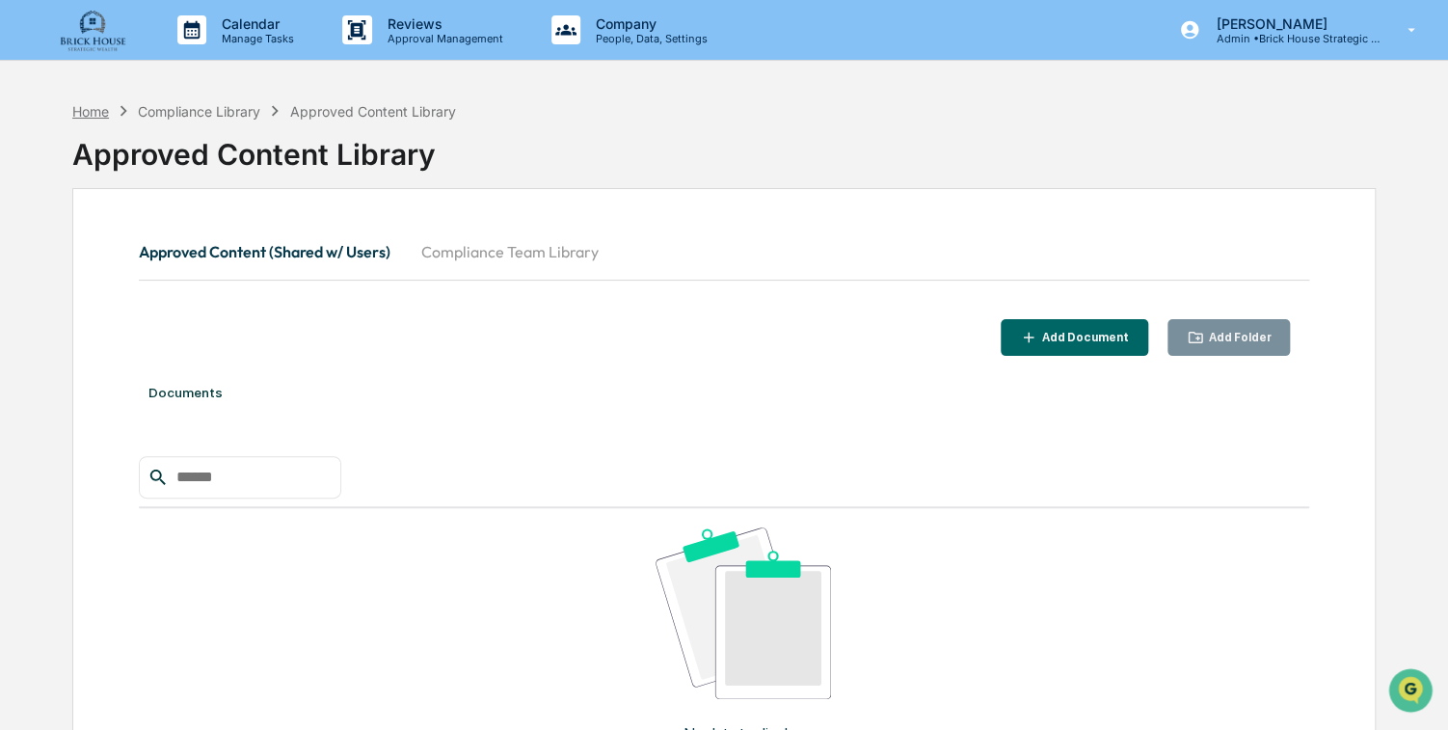
click at [104, 113] on div "Home" at bounding box center [90, 111] width 37 height 16
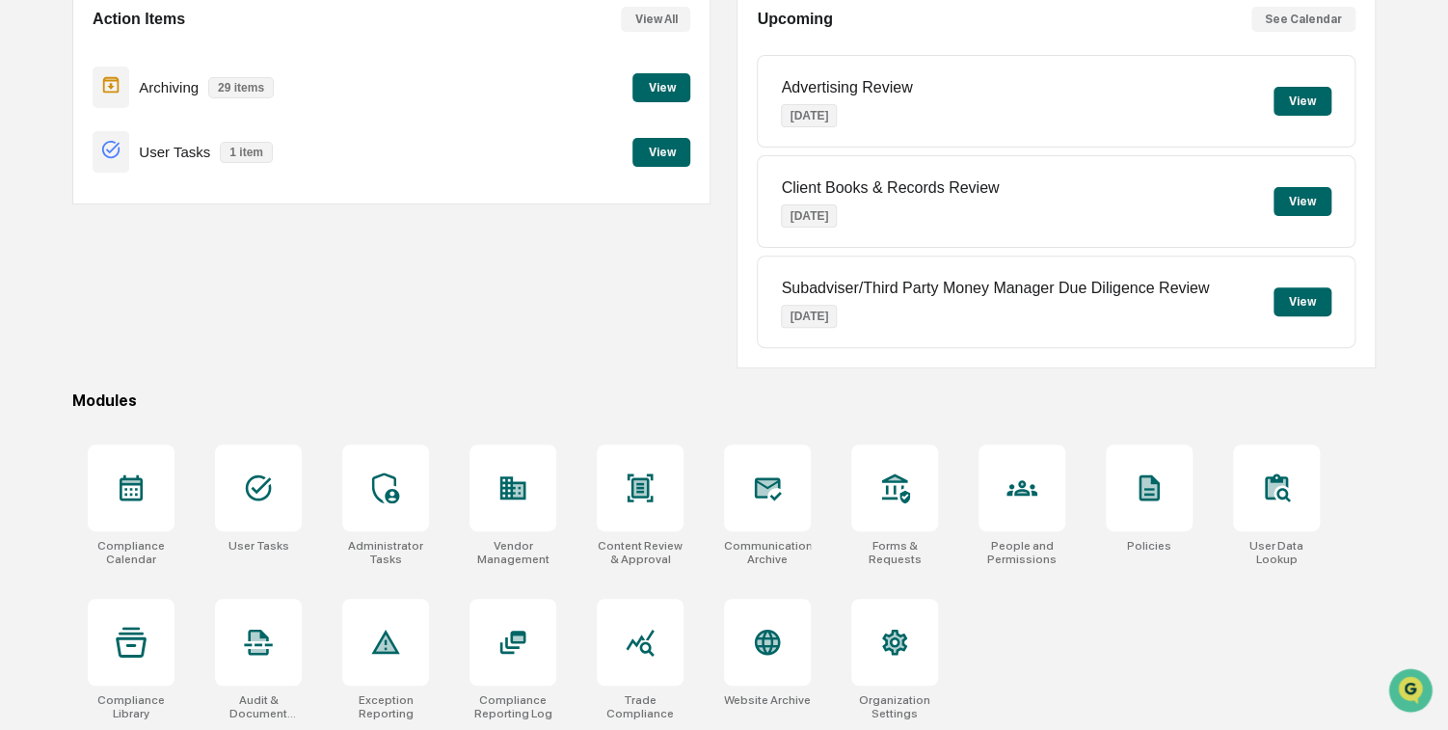
scroll to position [202, 0]
click at [513, 635] on icon at bounding box center [513, 640] width 26 height 23
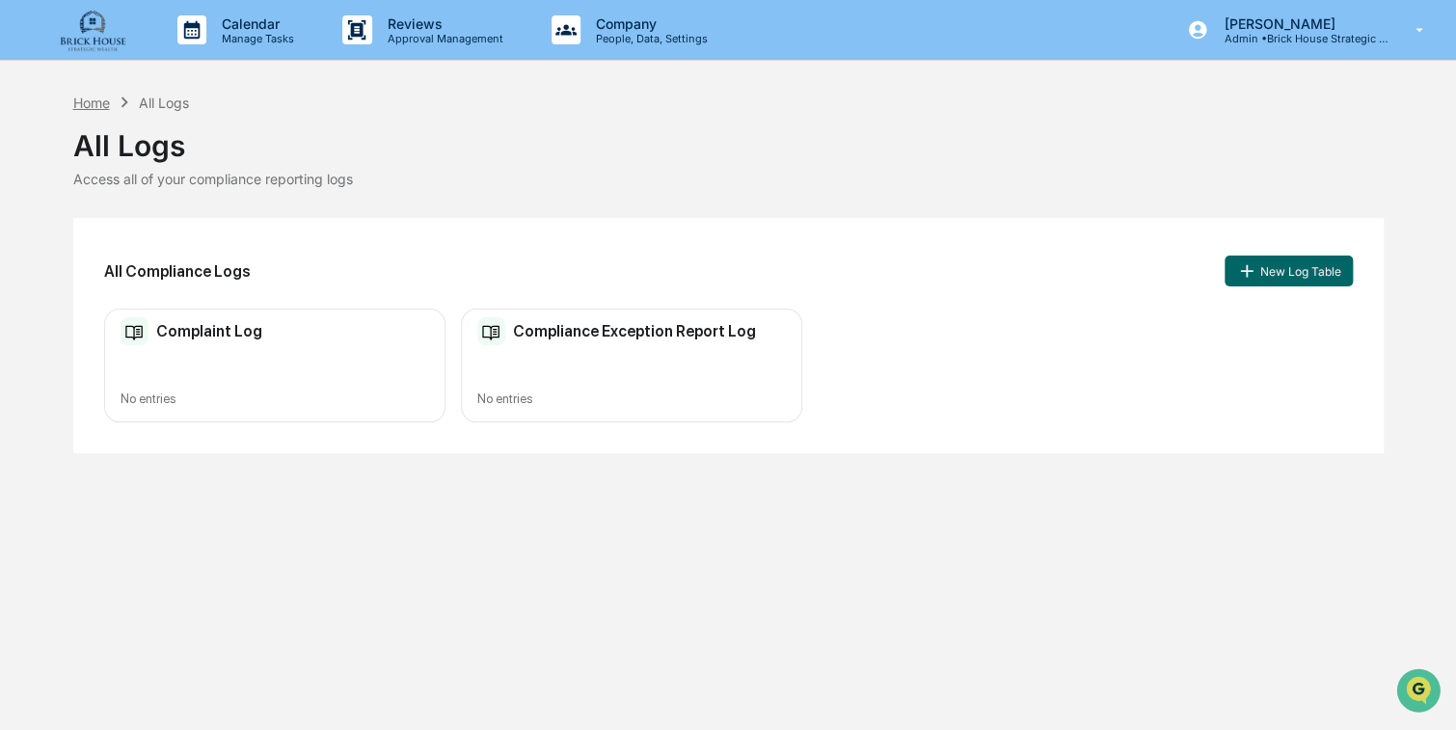
click at [96, 100] on div "Home" at bounding box center [91, 102] width 37 height 16
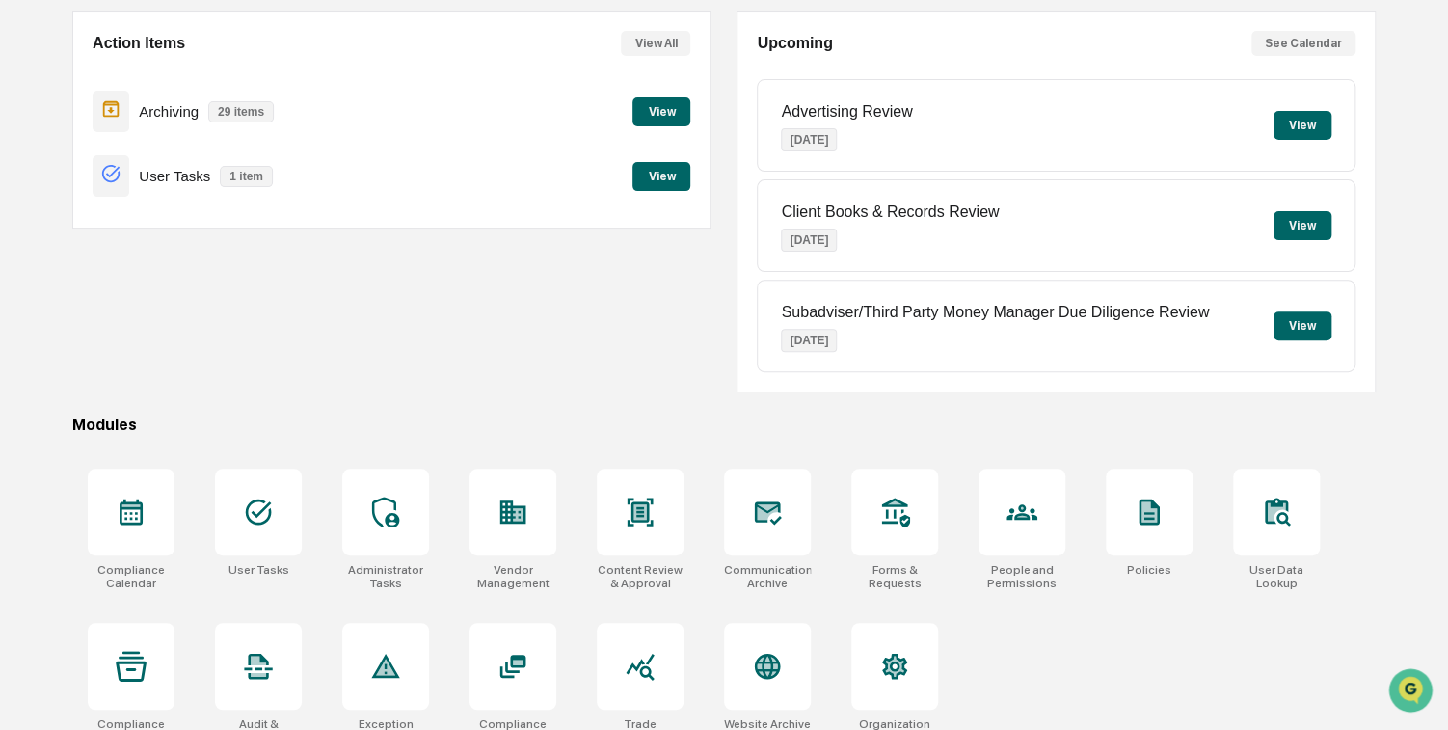
scroll to position [202, 0]
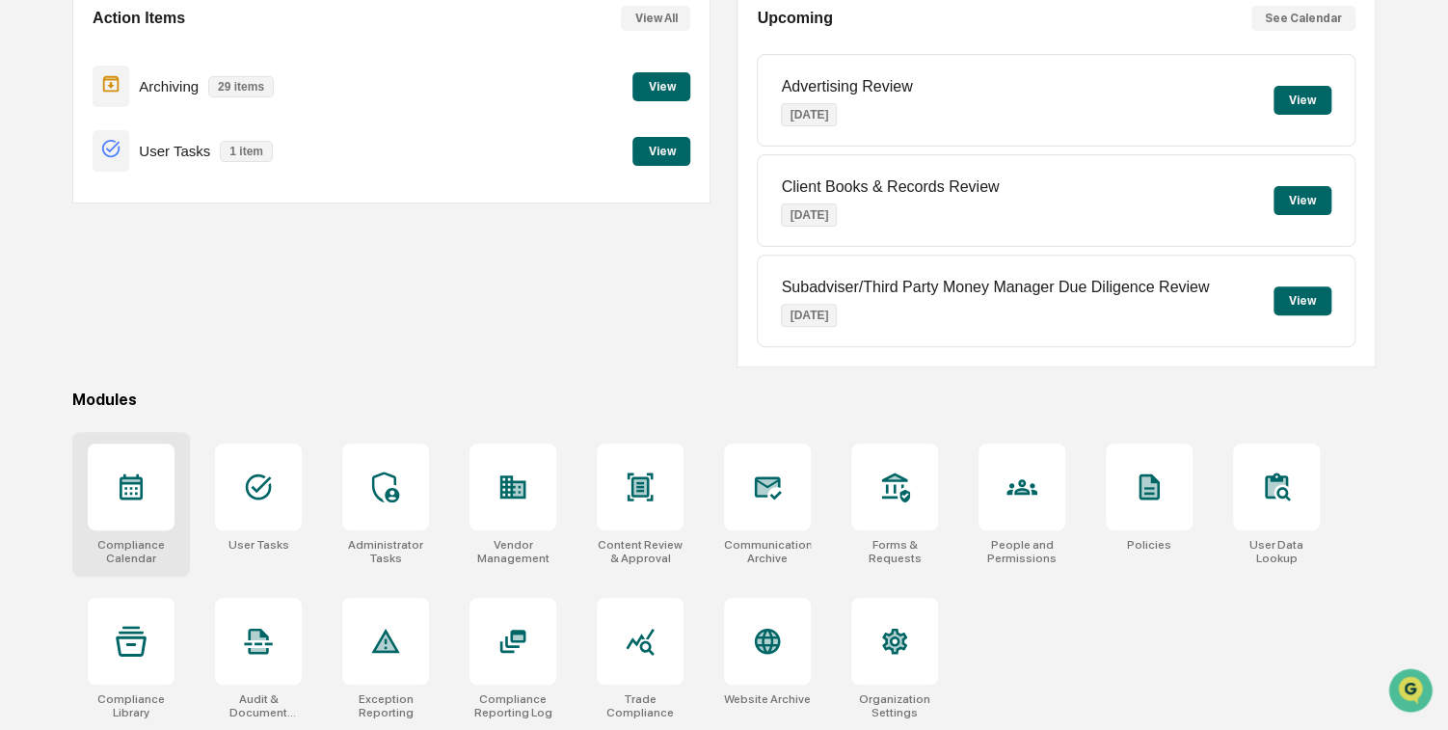
click at [131, 485] on icon at bounding box center [131, 487] width 23 height 26
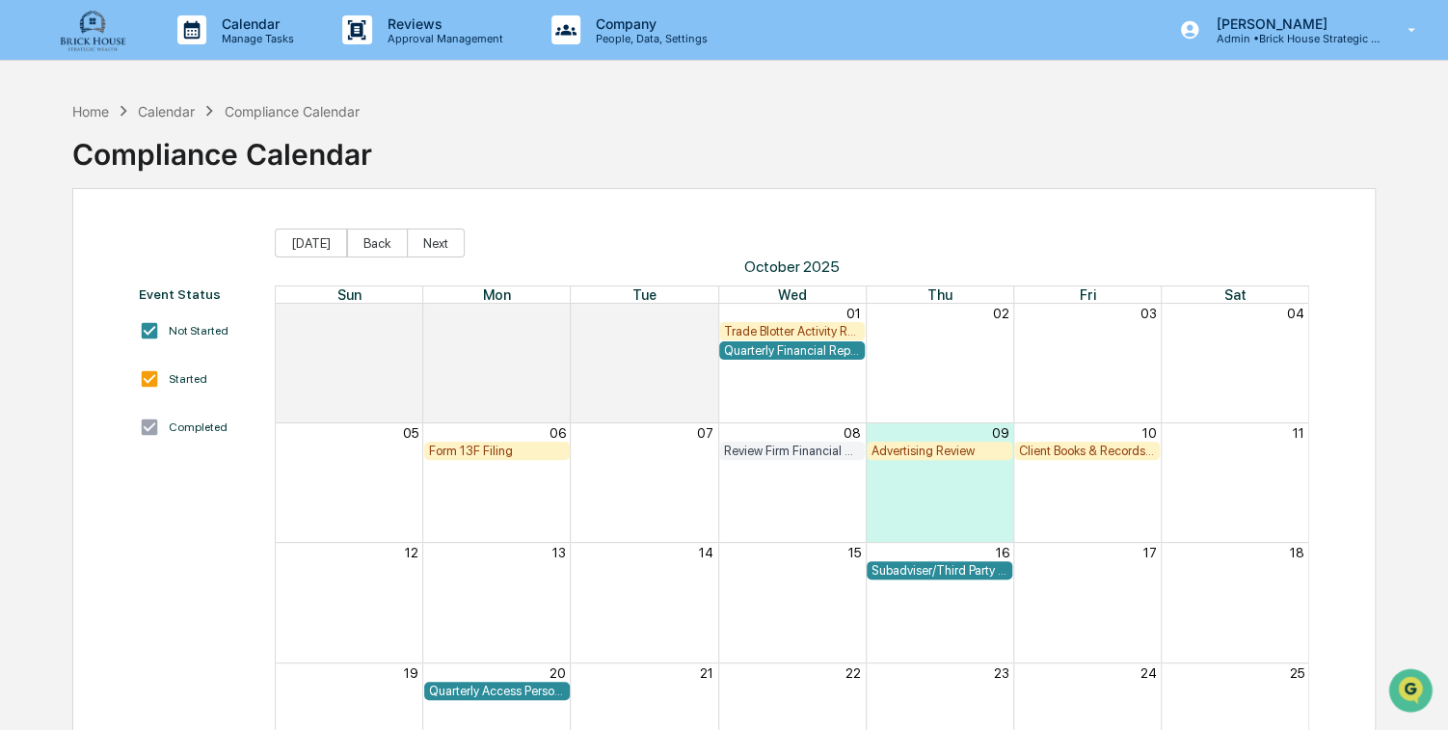
click at [767, 450] on div "Review Firm Financial Condition" at bounding box center [792, 450] width 136 height 14
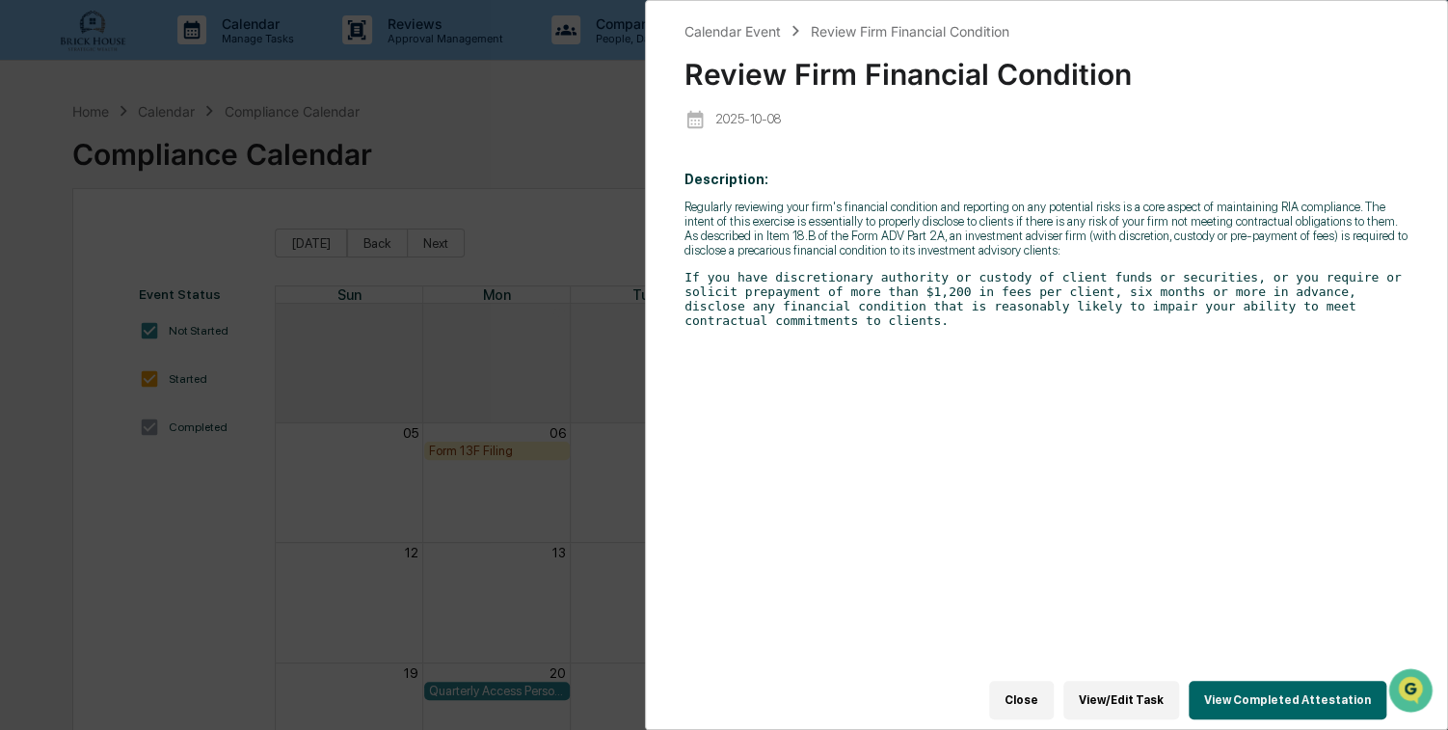
click at [1273, 687] on button "View Completed Attestation" at bounding box center [1288, 700] width 198 height 39
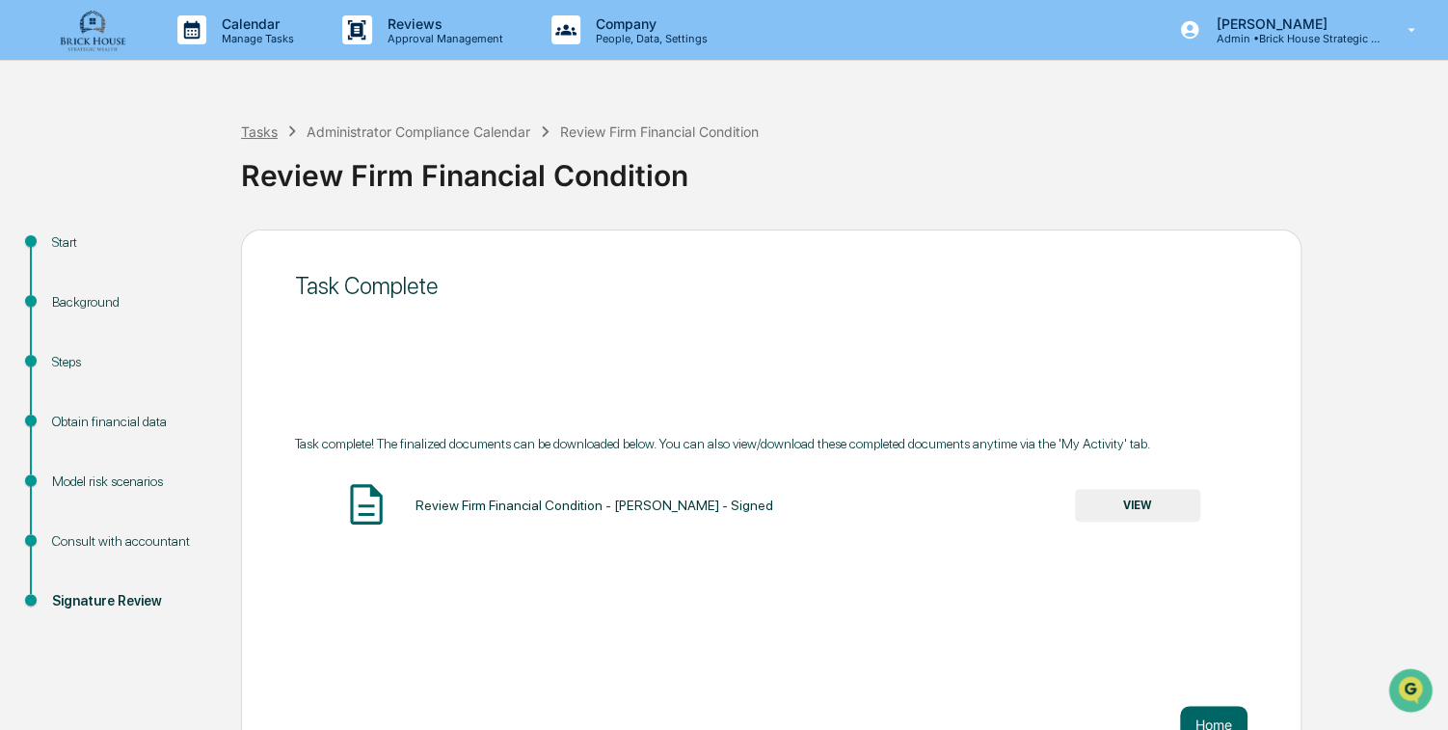
click at [262, 130] on div "Tasks" at bounding box center [259, 131] width 37 height 16
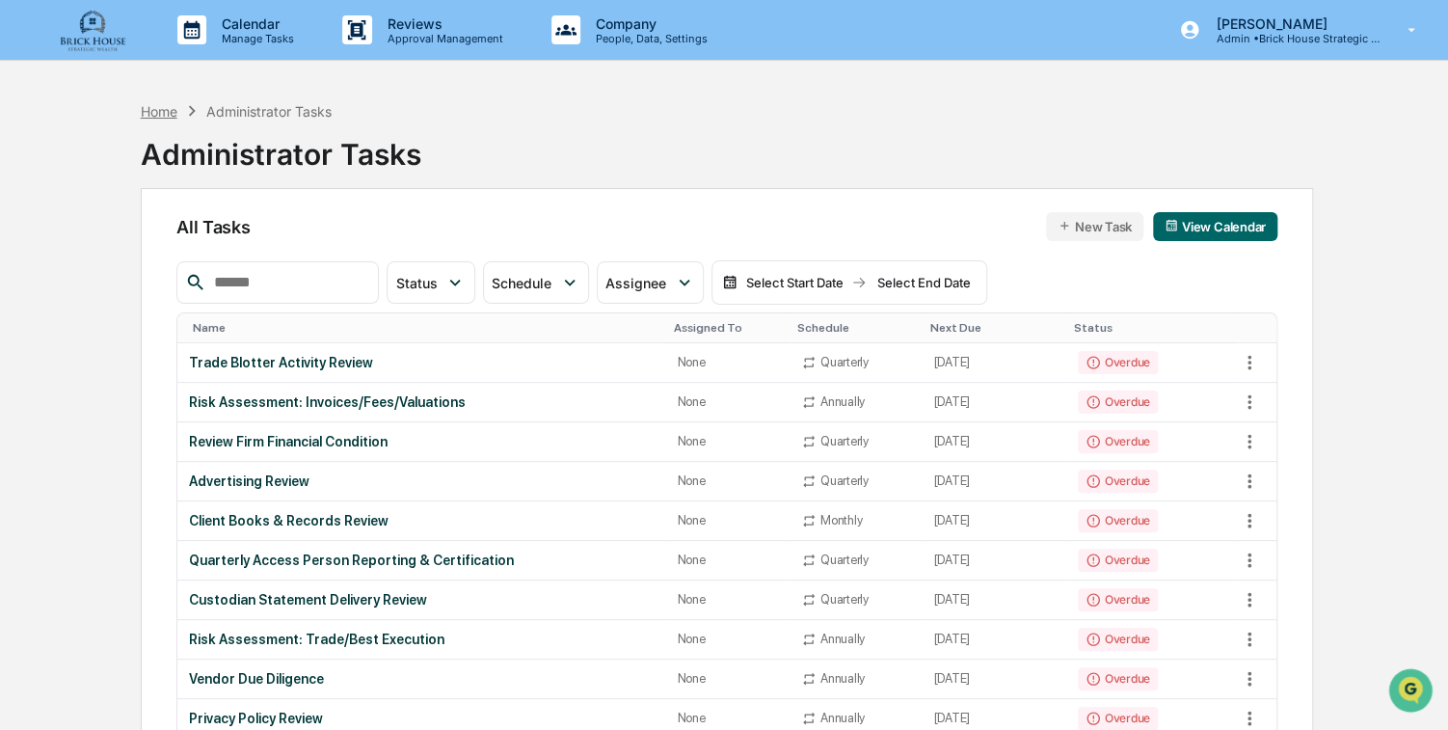
click at [165, 107] on div "Home" at bounding box center [159, 111] width 37 height 16
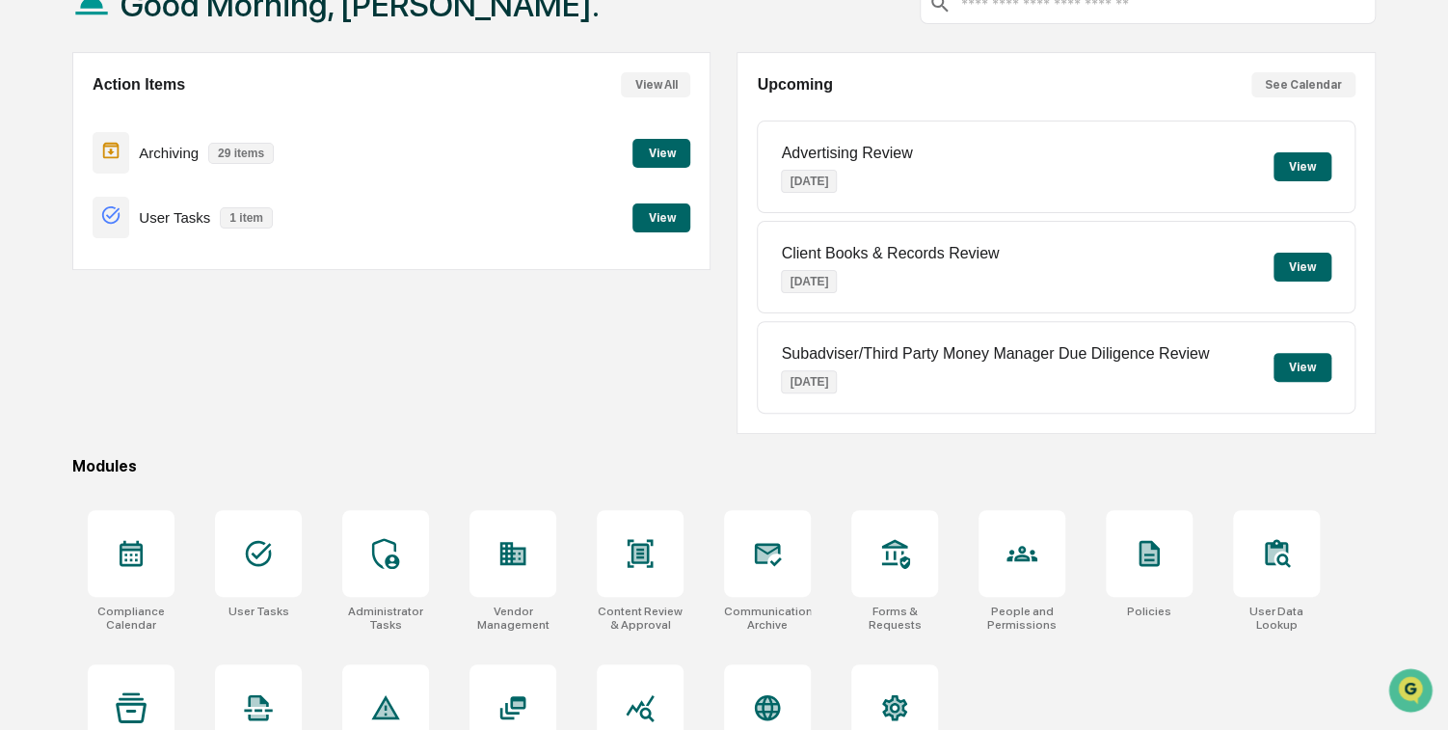
scroll to position [202, 0]
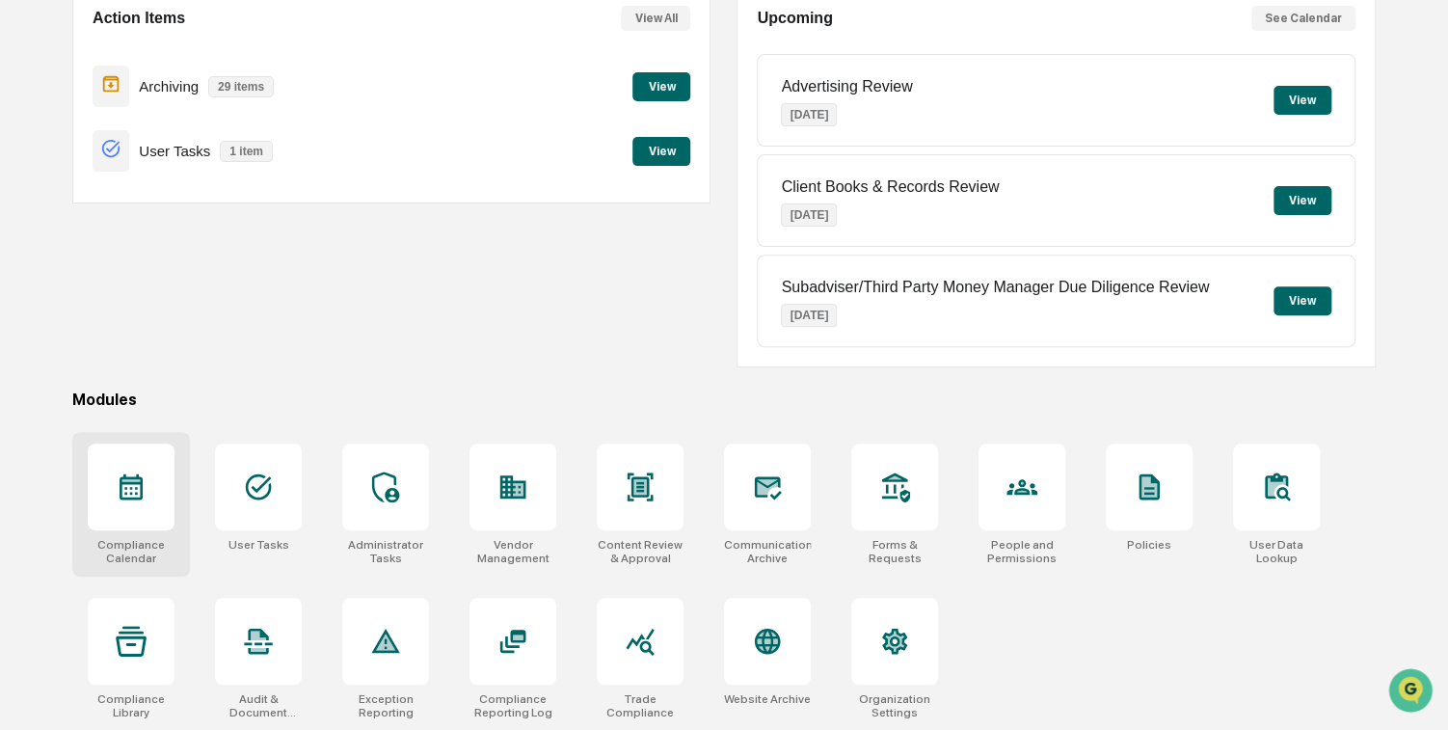
click at [128, 484] on icon at bounding box center [131, 486] width 31 height 31
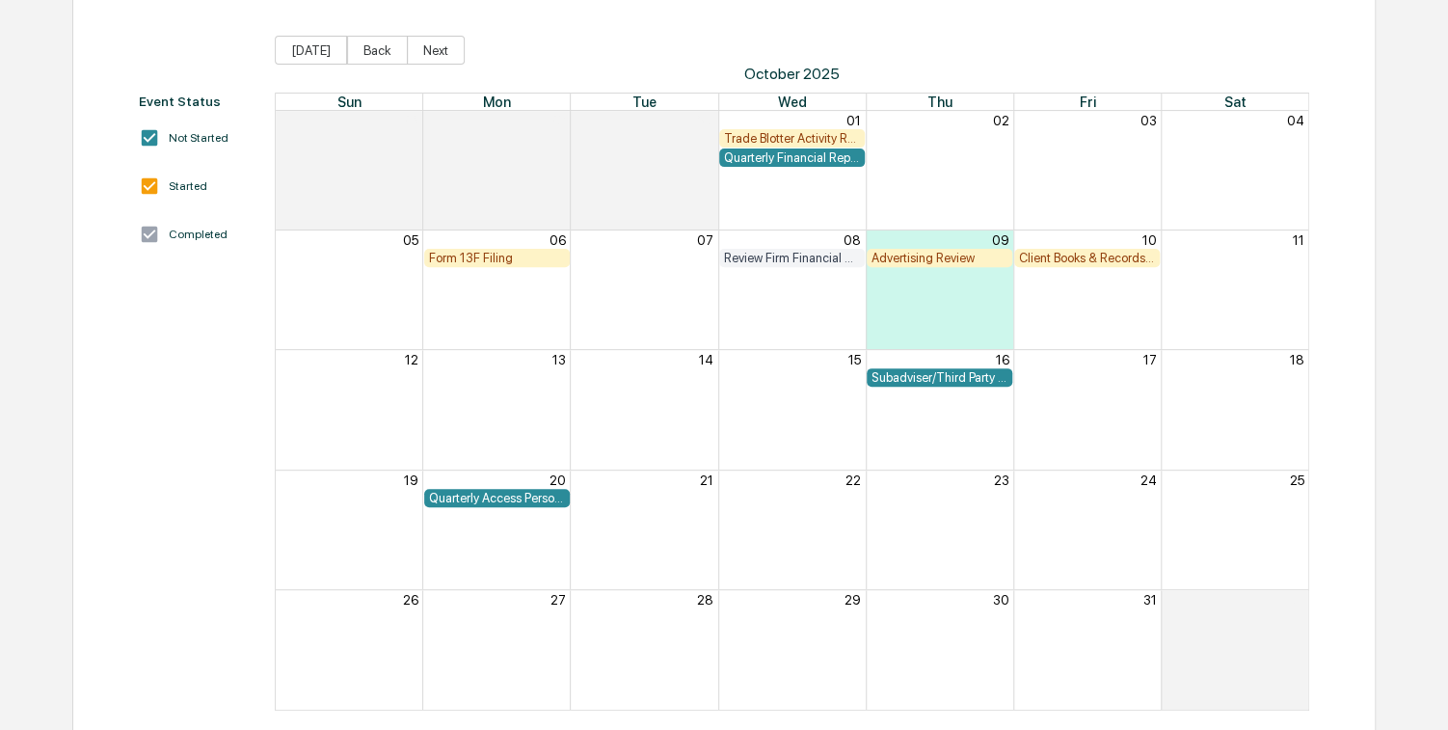
scroll to position [212, 0]
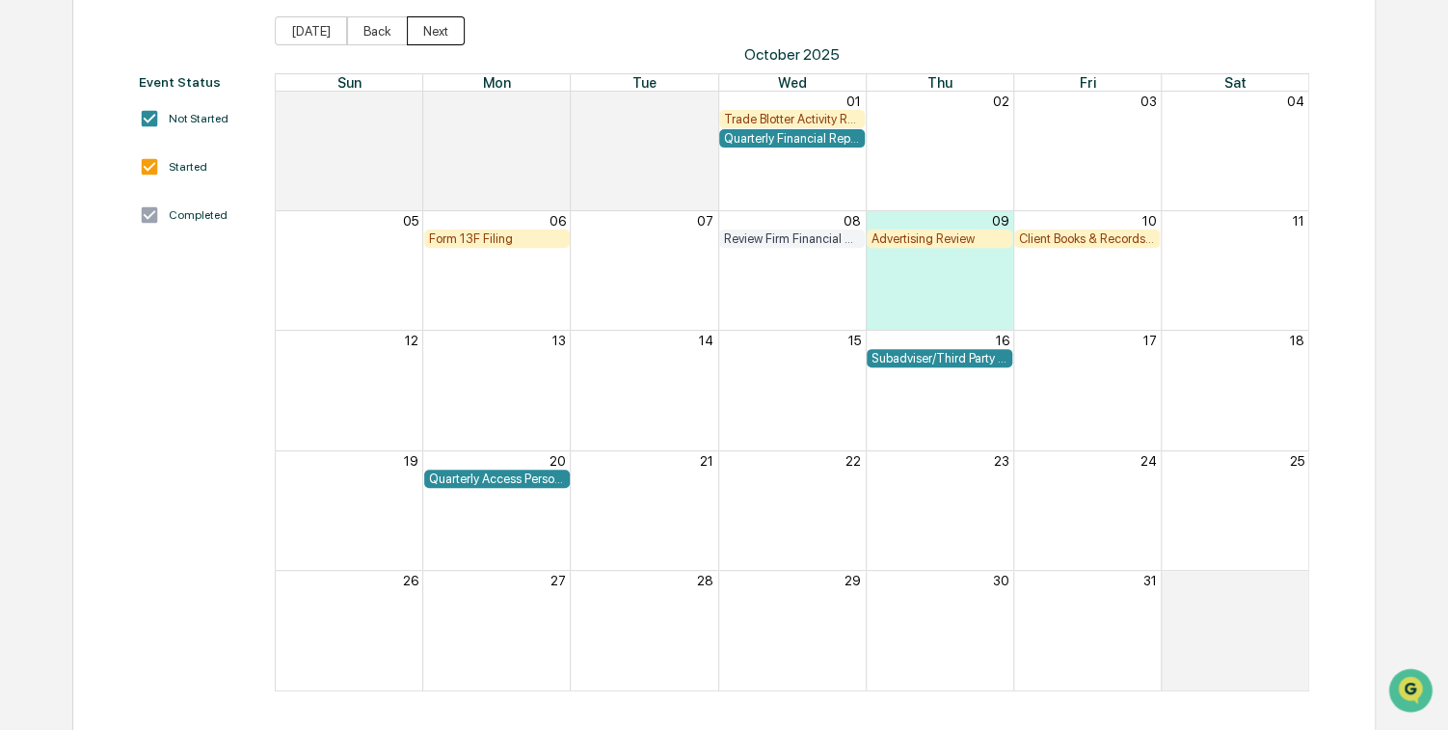
click at [424, 35] on button "Next" at bounding box center [436, 30] width 58 height 29
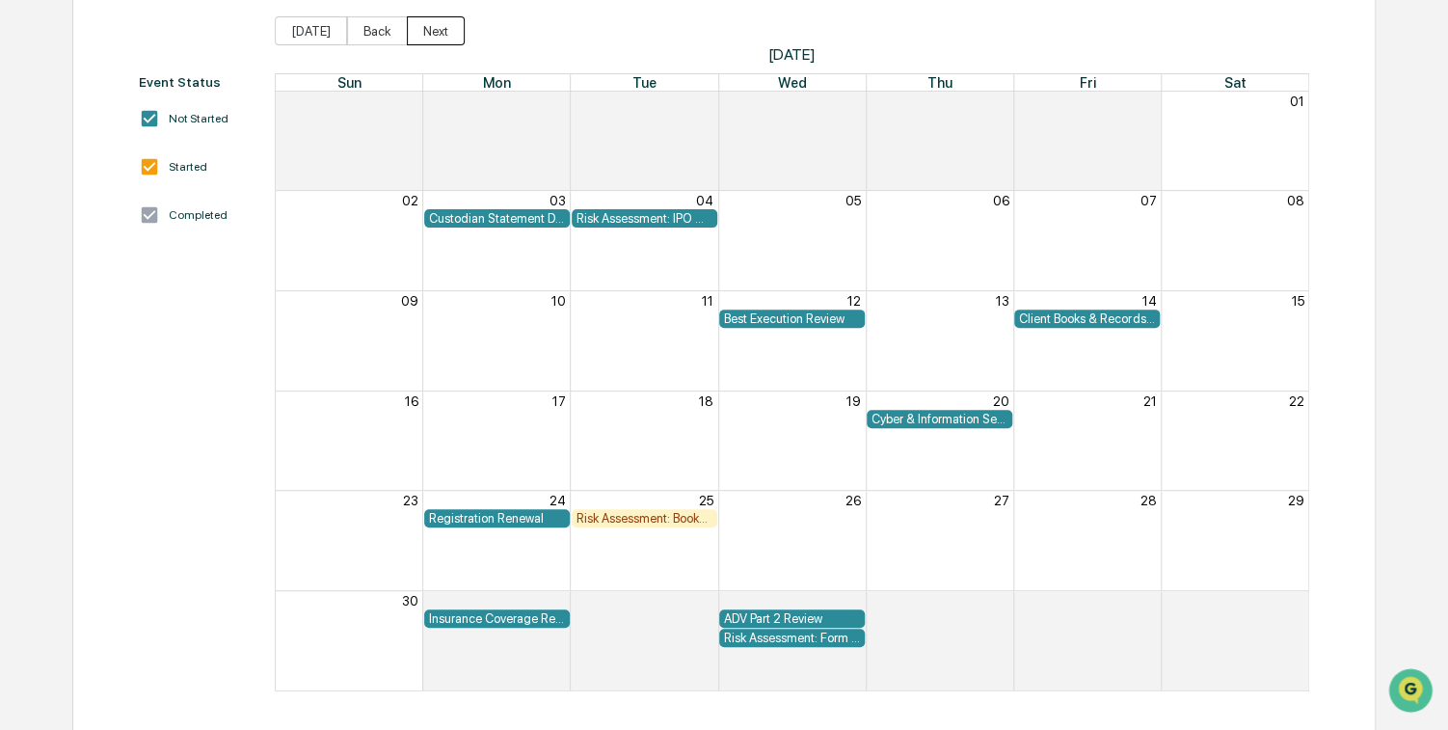
click at [424, 21] on button "Next" at bounding box center [436, 30] width 58 height 29
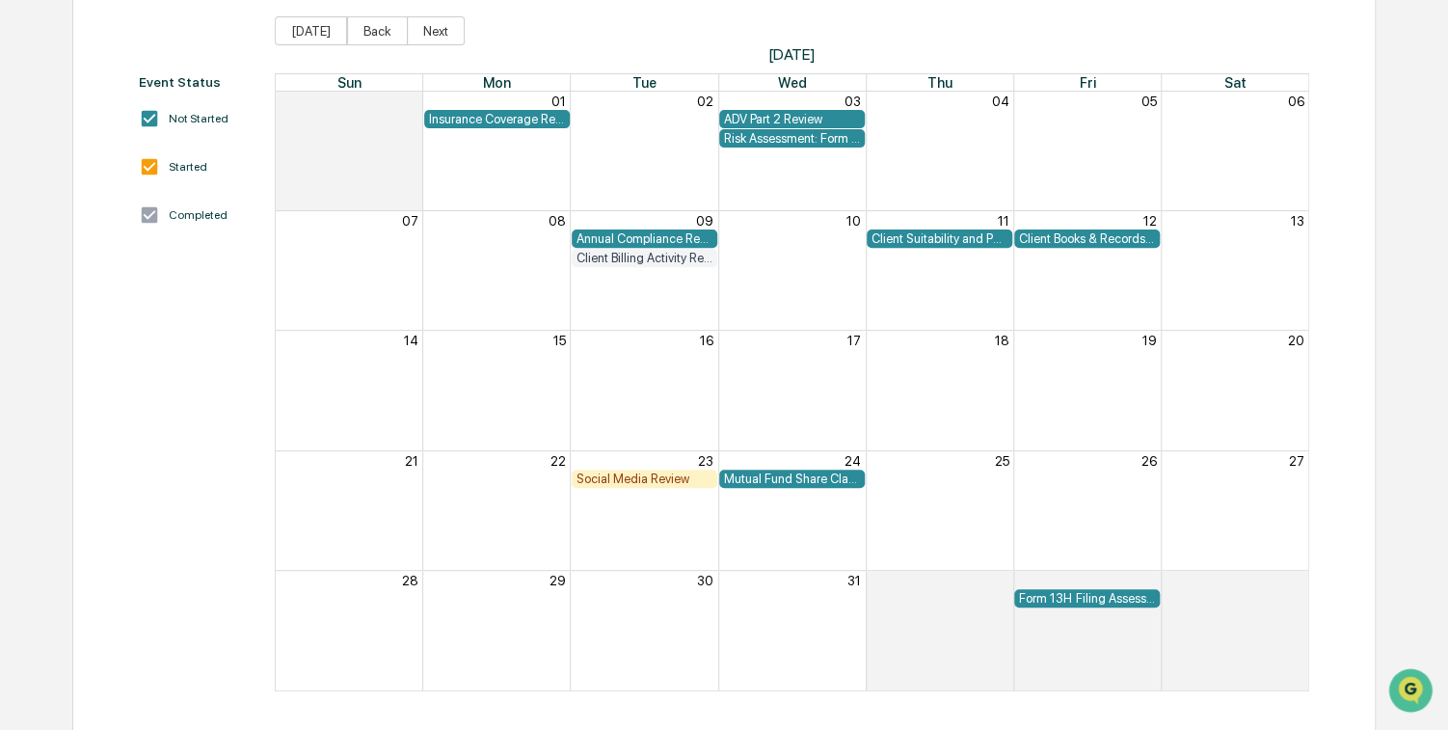
click at [640, 258] on div "Client Billing Activity Review" at bounding box center [644, 258] width 136 height 14
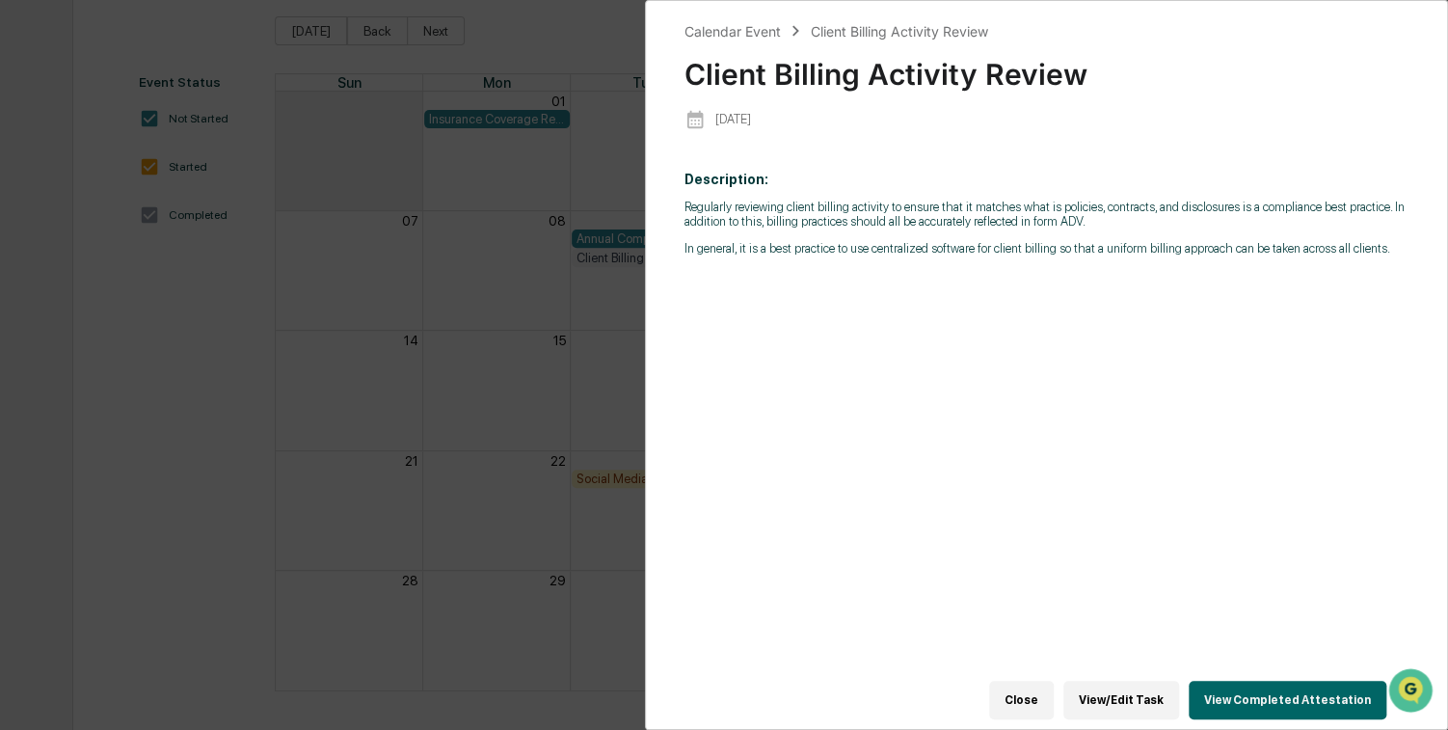
click at [1251, 690] on button "View Completed Attestation" at bounding box center [1288, 700] width 198 height 39
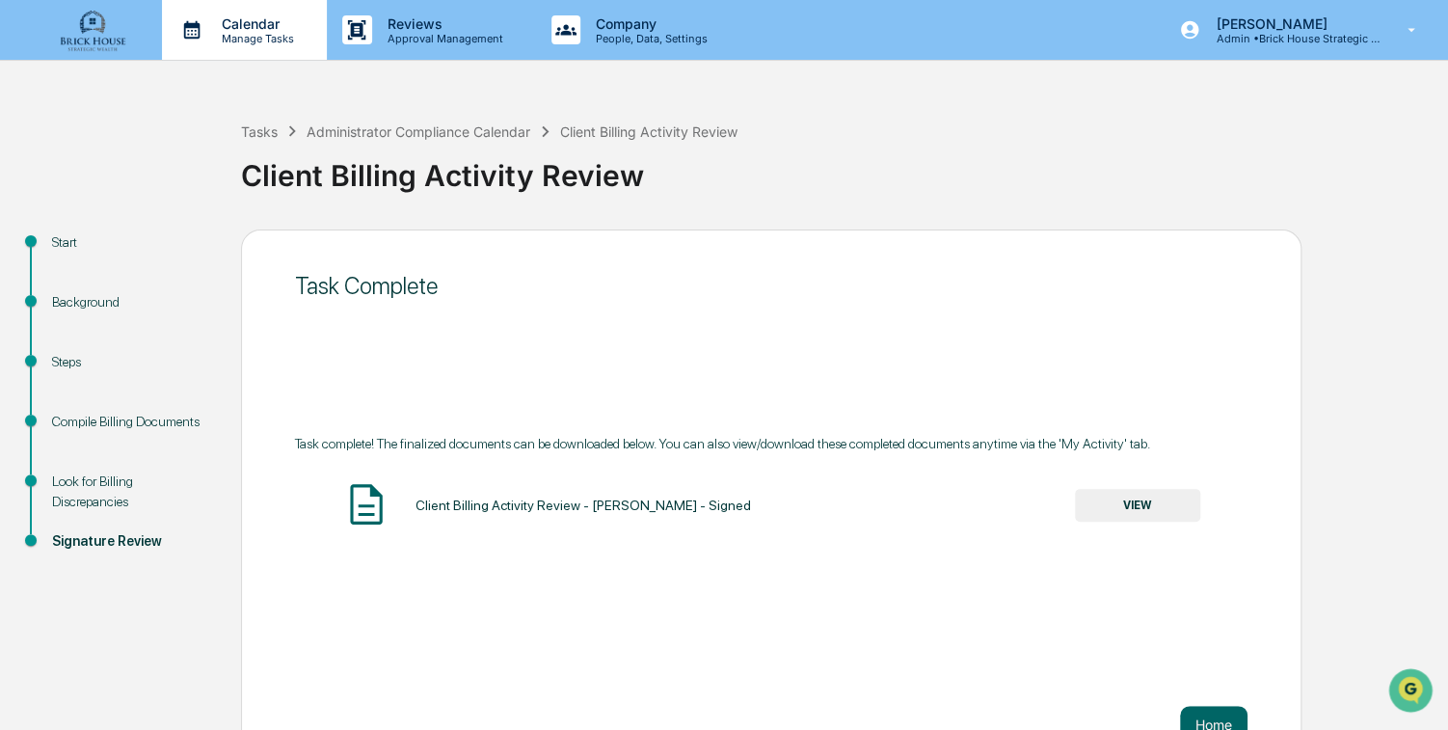
click at [253, 27] on p "Calendar" at bounding box center [254, 23] width 97 height 16
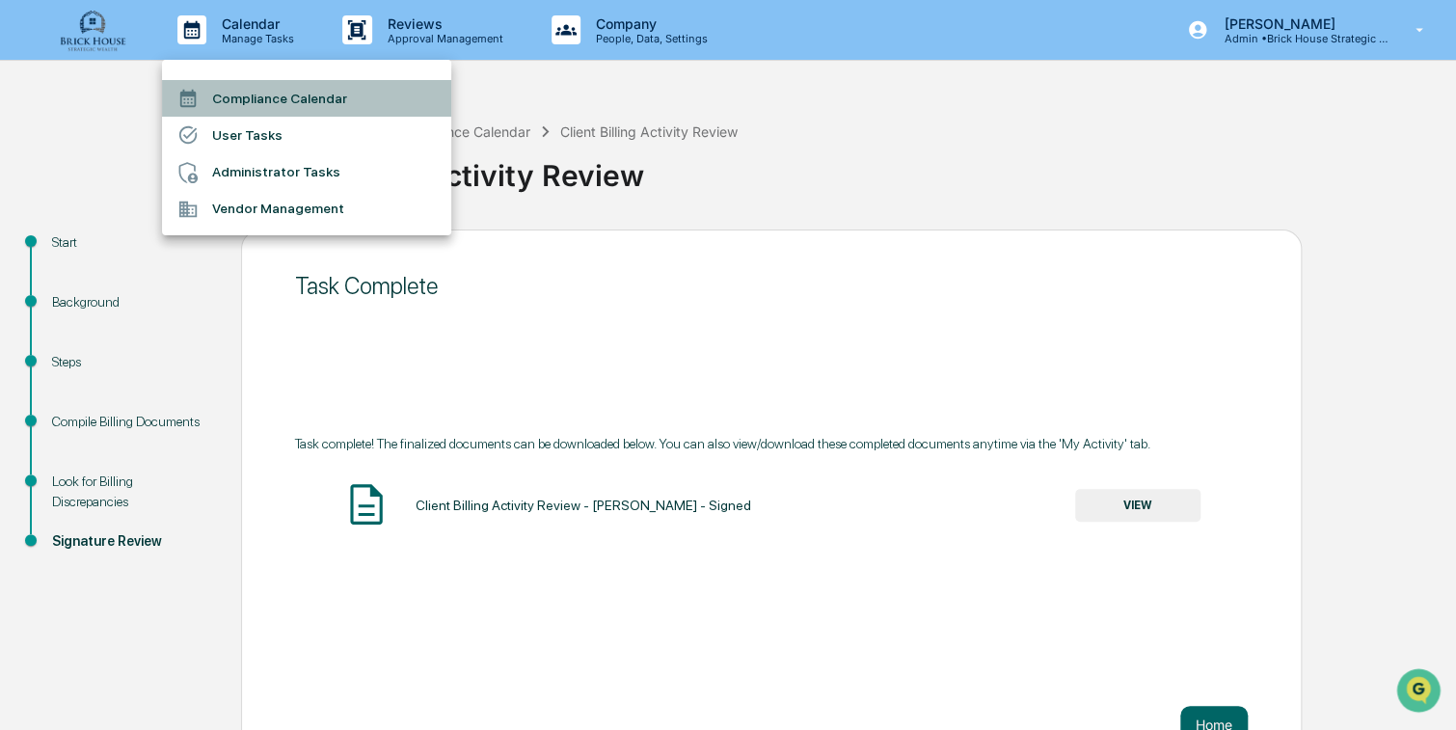
click at [254, 100] on li "Compliance Calendar" at bounding box center [306, 98] width 289 height 37
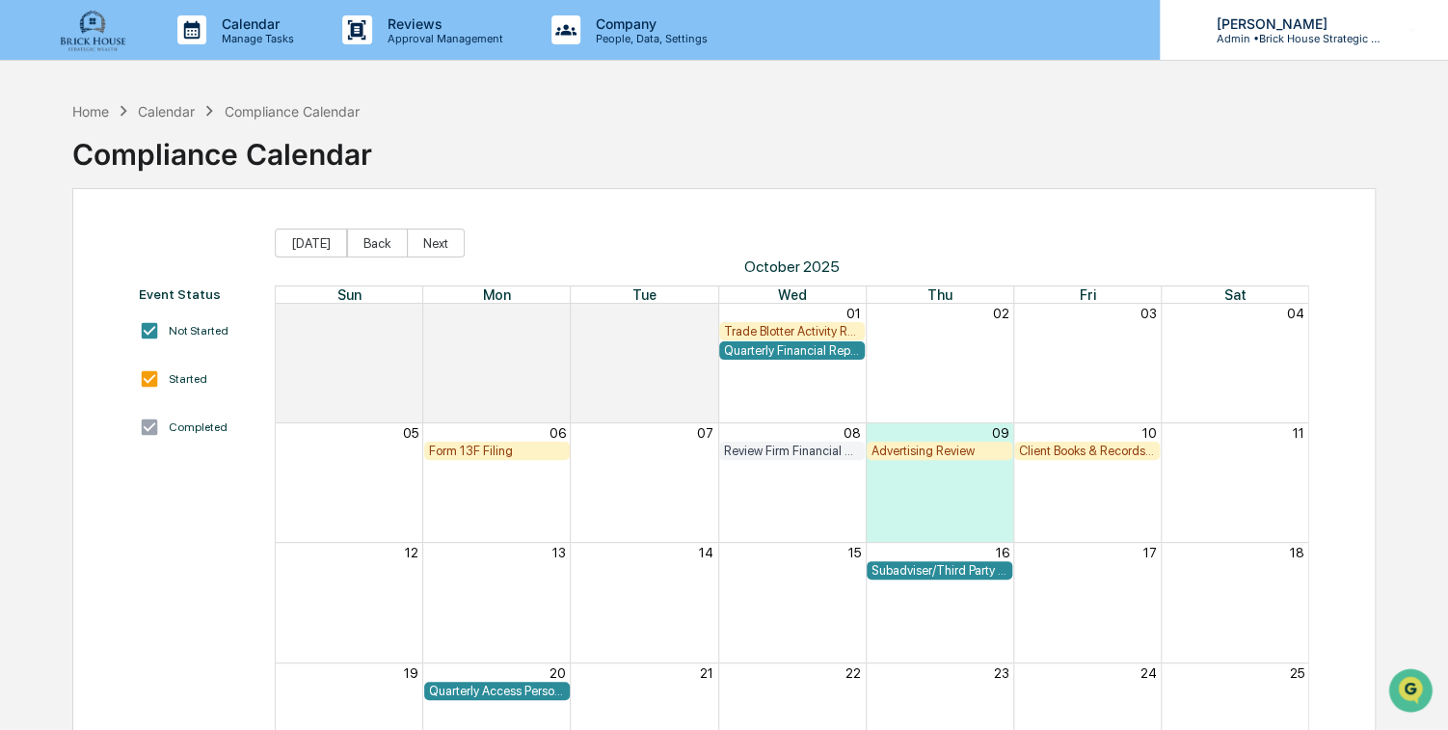
click at [1419, 27] on icon at bounding box center [1412, 30] width 34 height 18
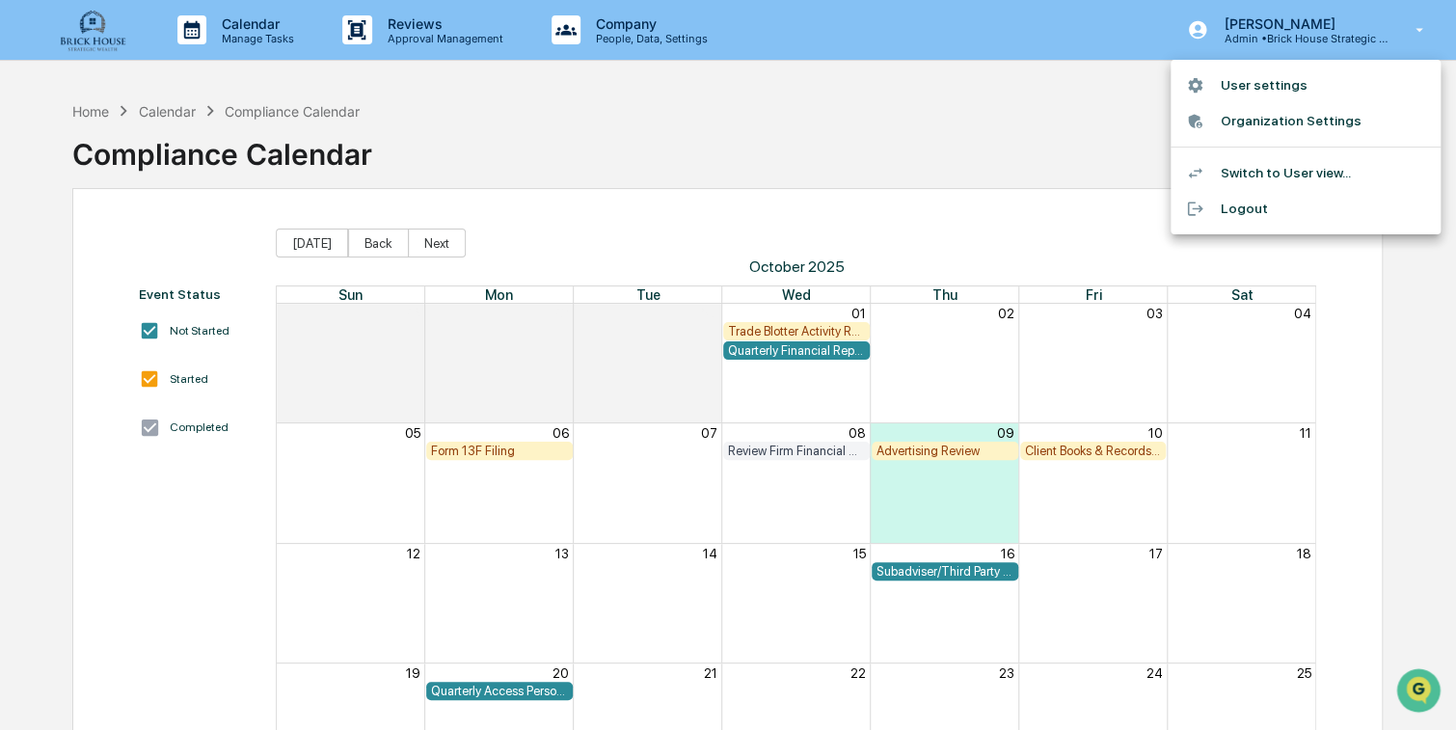
click at [1239, 208] on li "Logout" at bounding box center [1305, 209] width 270 height 36
